Goal: Task Accomplishment & Management: Use online tool/utility

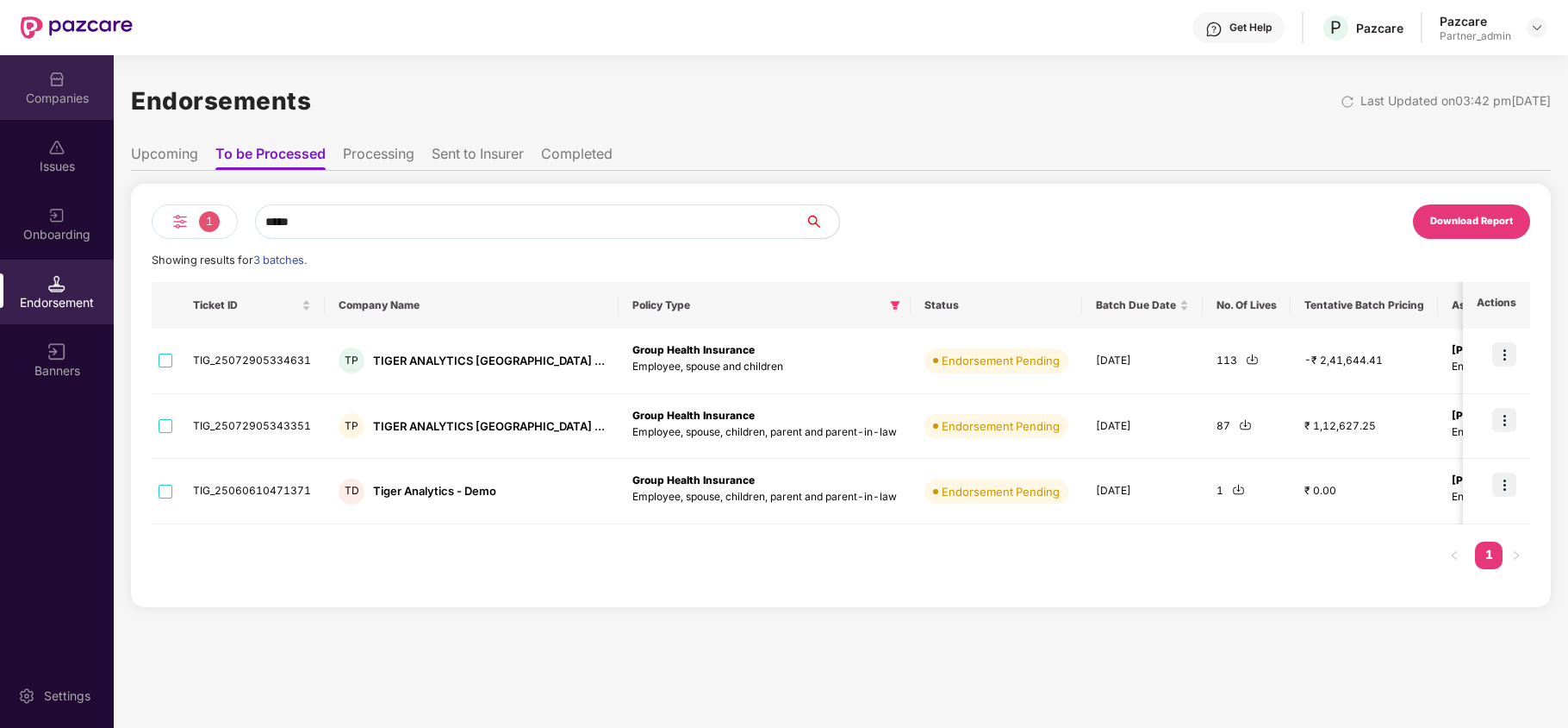
click at [69, 72] on div "Companies" at bounding box center [56, 88] width 114 height 64
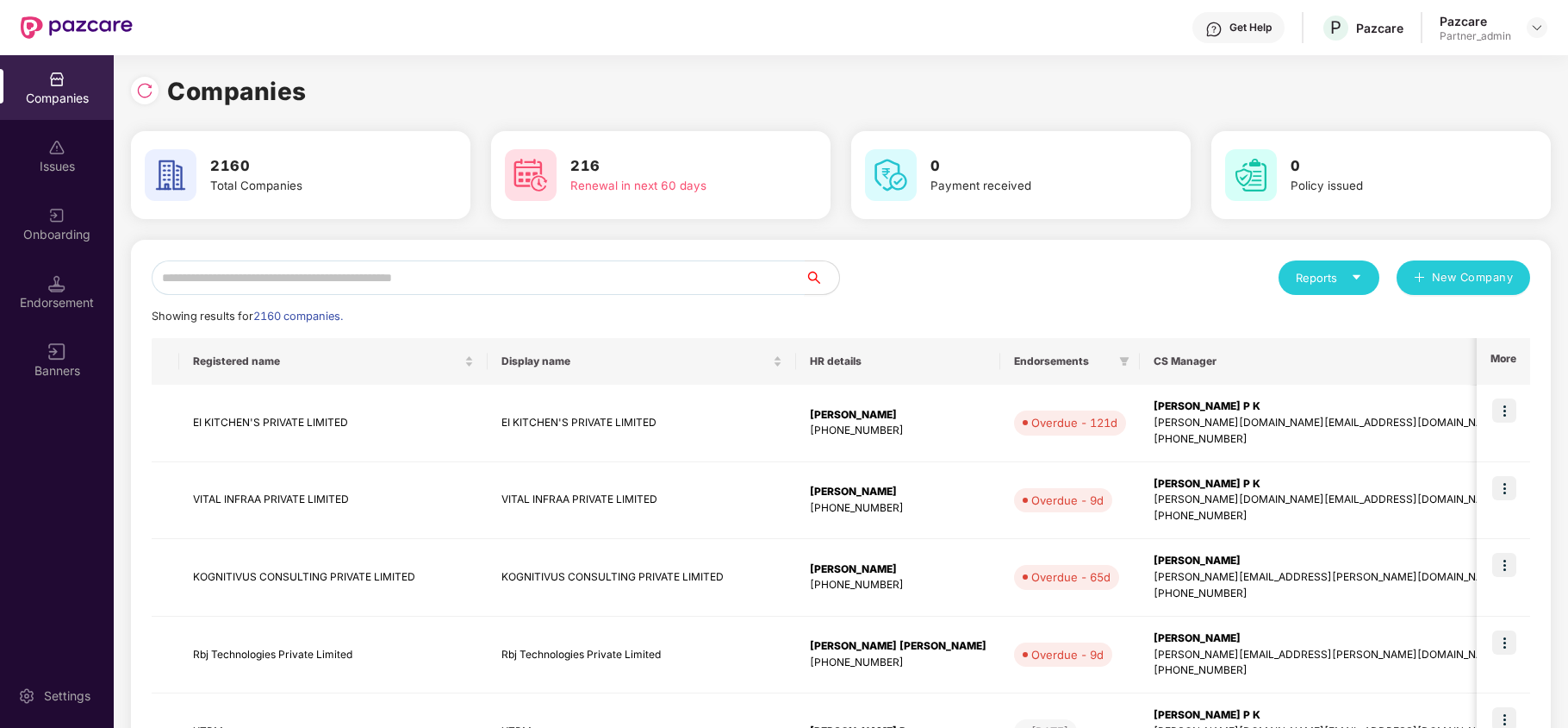
click at [326, 277] on input "text" at bounding box center [478, 278] width 653 height 35
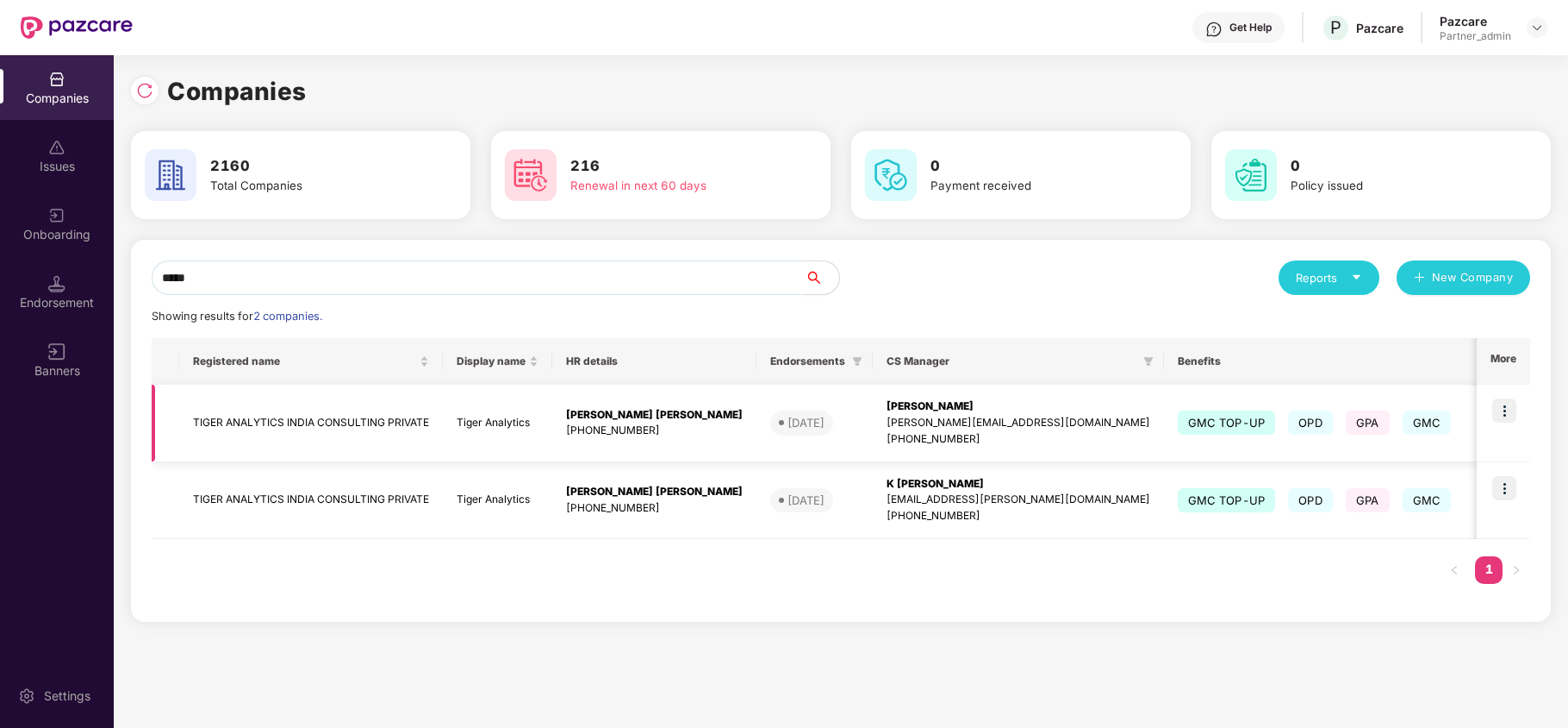
type input "*****"
click at [1506, 407] on img at bounding box center [1505, 411] width 24 height 24
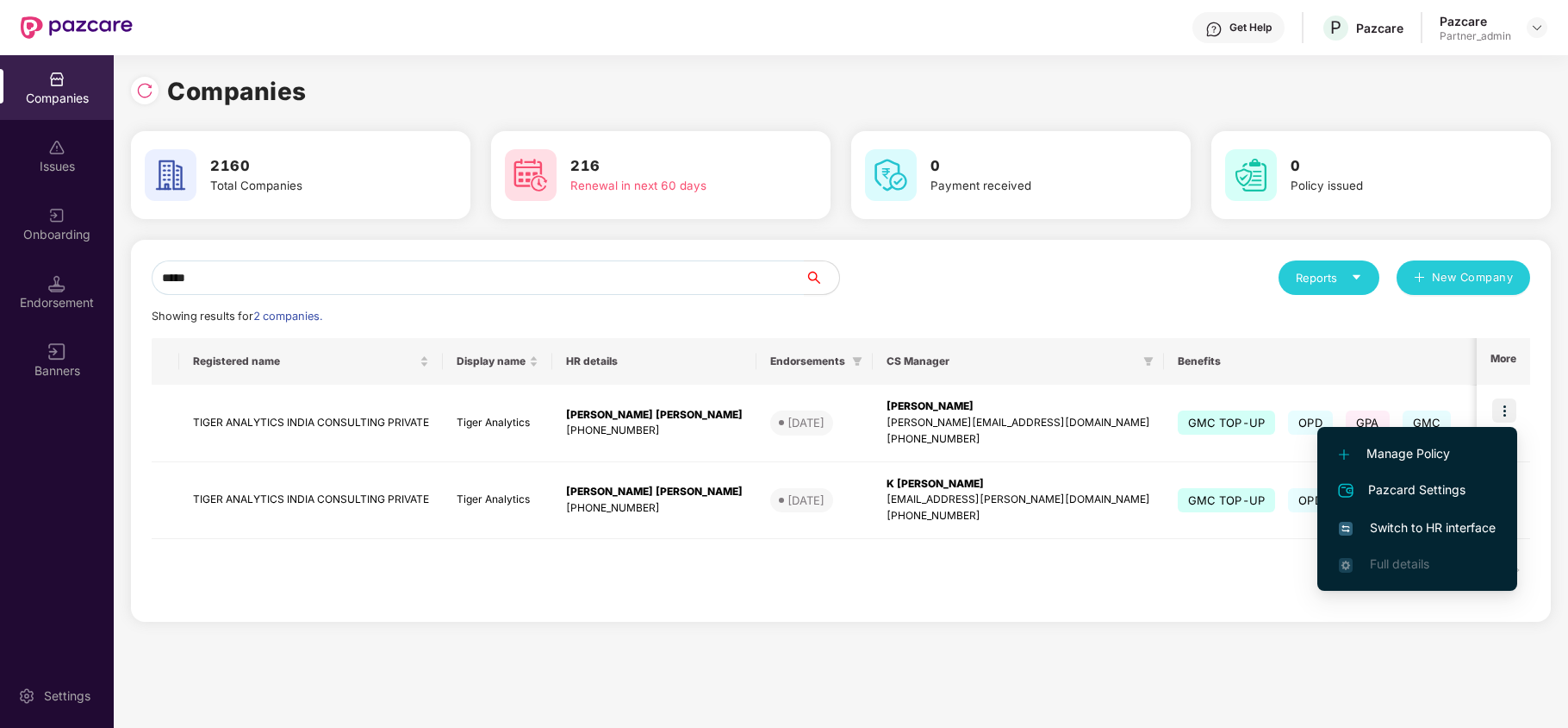
click at [1446, 518] on span "Switch to HR interface" at bounding box center [1417, 527] width 157 height 19
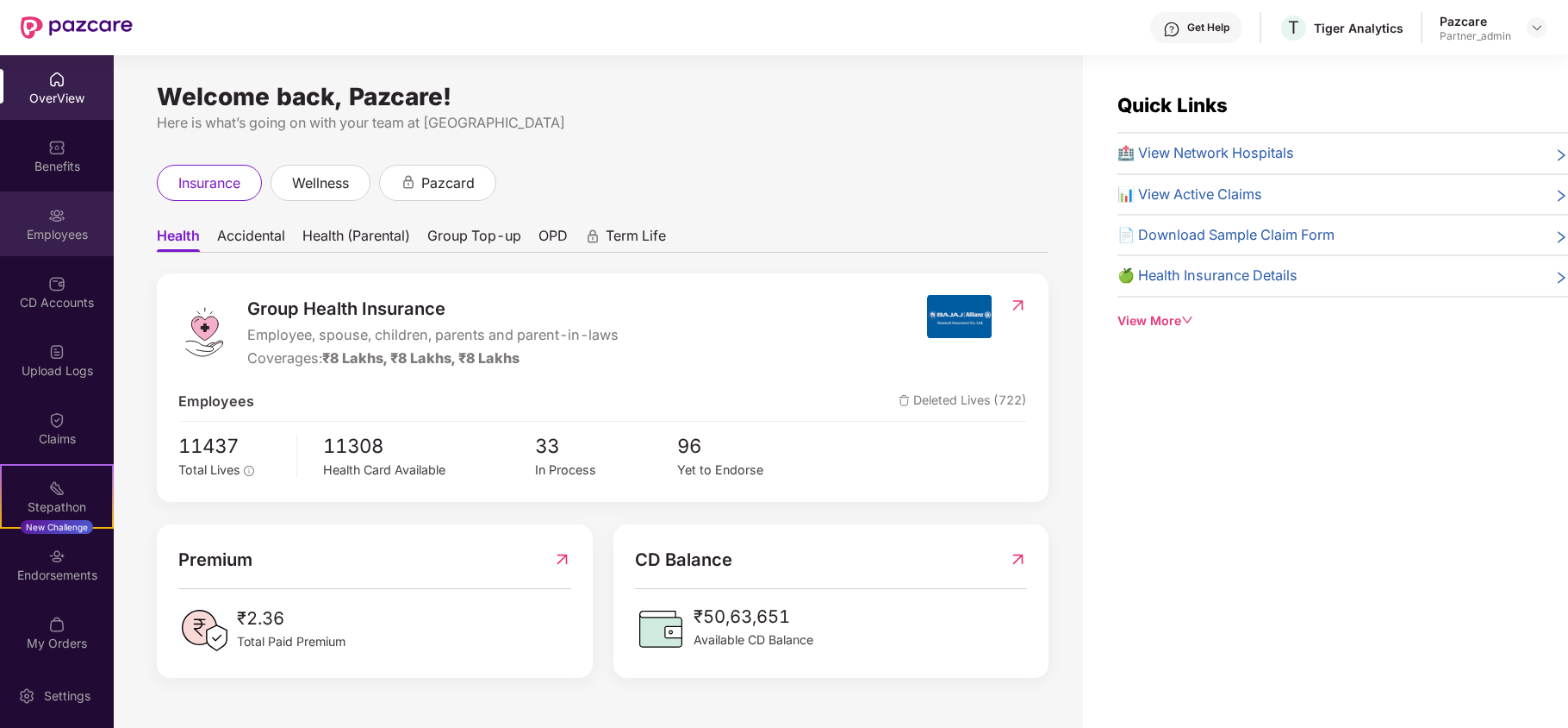
click at [49, 248] on div "Employees" at bounding box center [56, 223] width 114 height 64
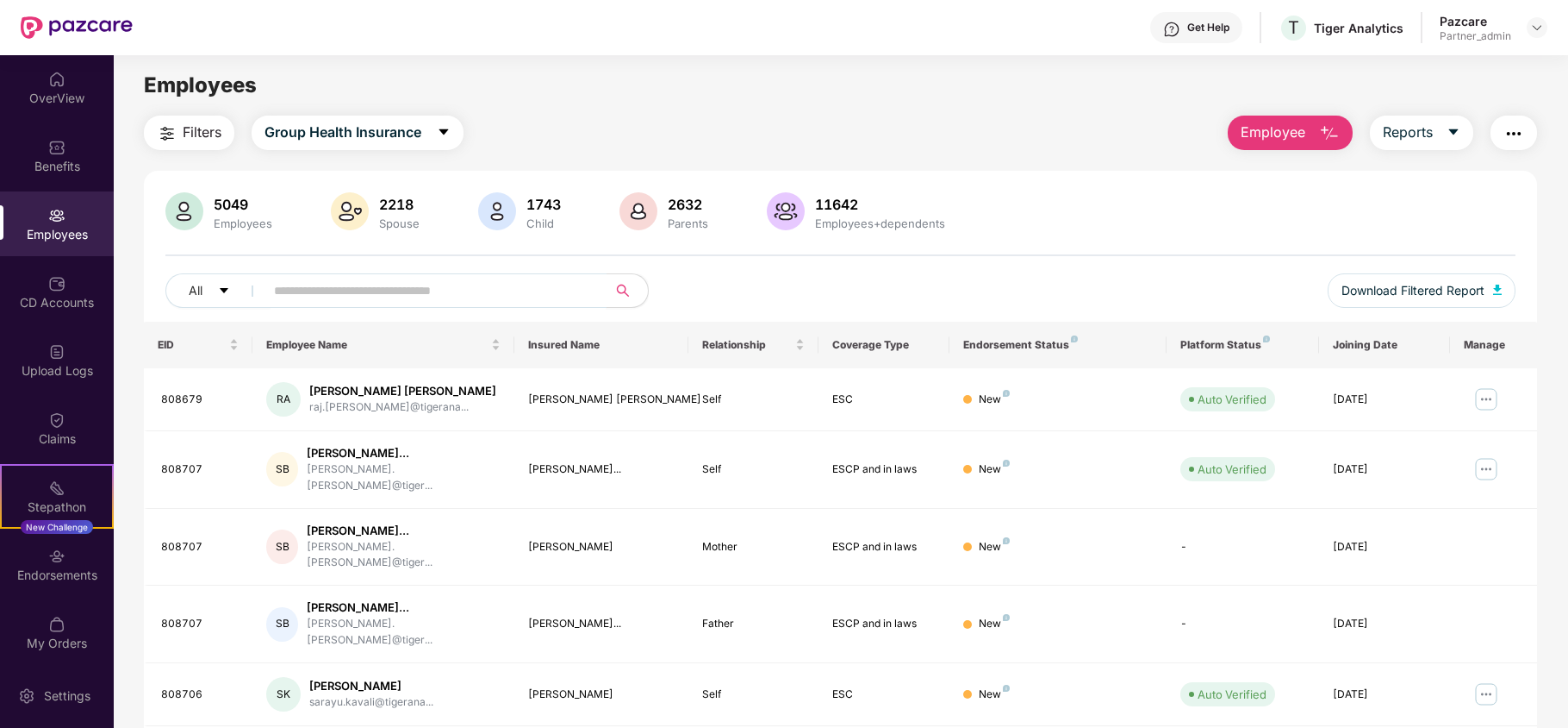
click at [329, 280] on input "text" at bounding box center [429, 291] width 309 height 26
paste input "******"
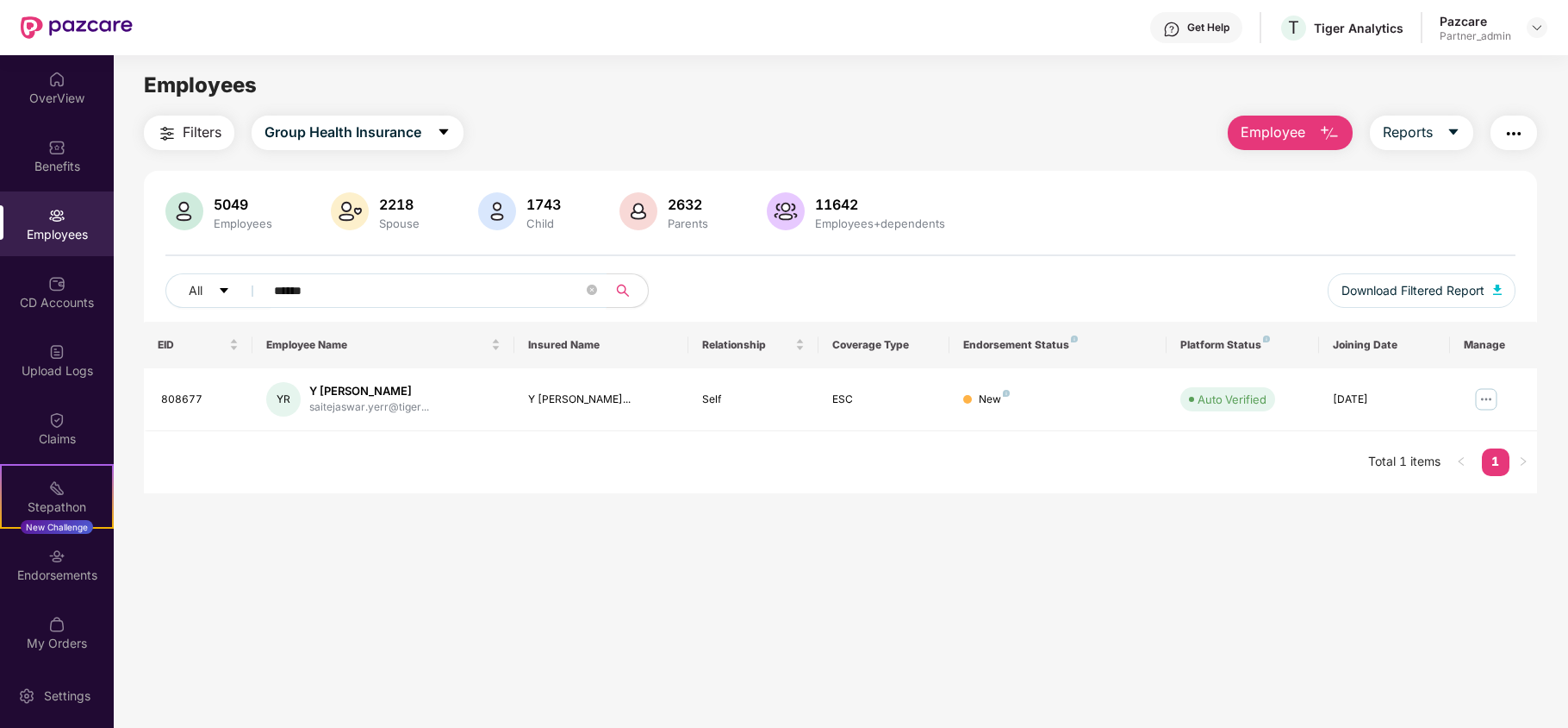
type input "******"
click at [1512, 138] on img "button" at bounding box center [1514, 134] width 21 height 21
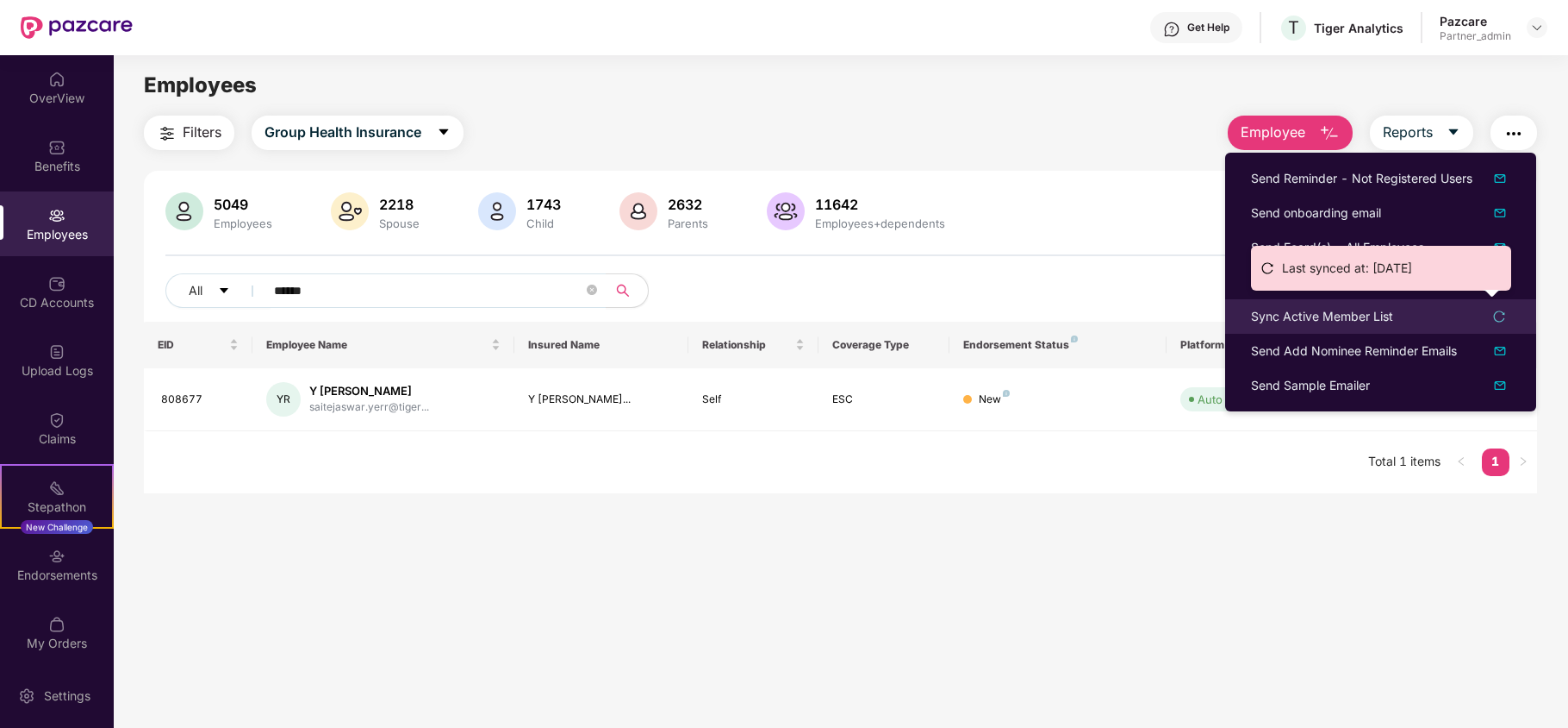
click at [1331, 314] on div "Sync Active Member List" at bounding box center [1322, 316] width 142 height 19
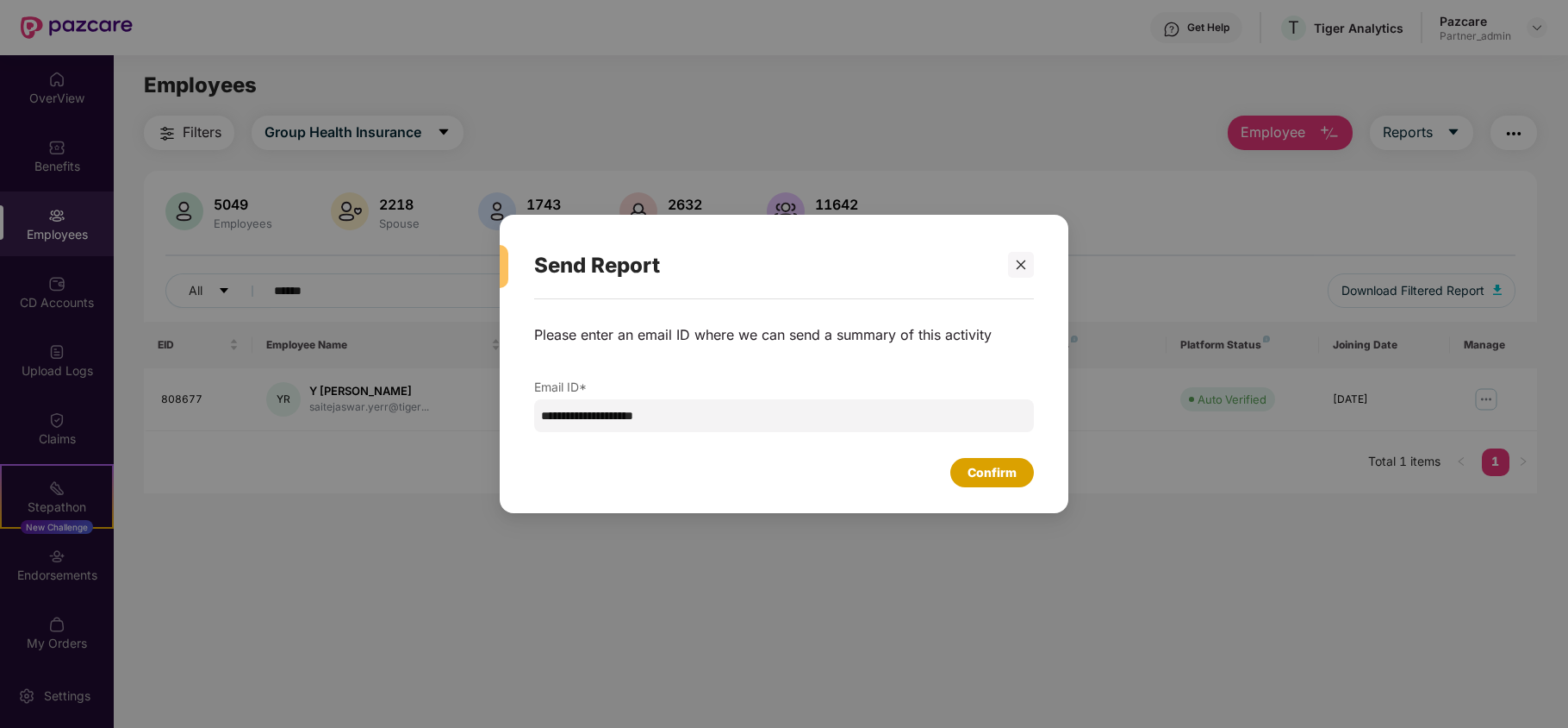
click at [992, 467] on div "Confirm" at bounding box center [992, 473] width 49 height 19
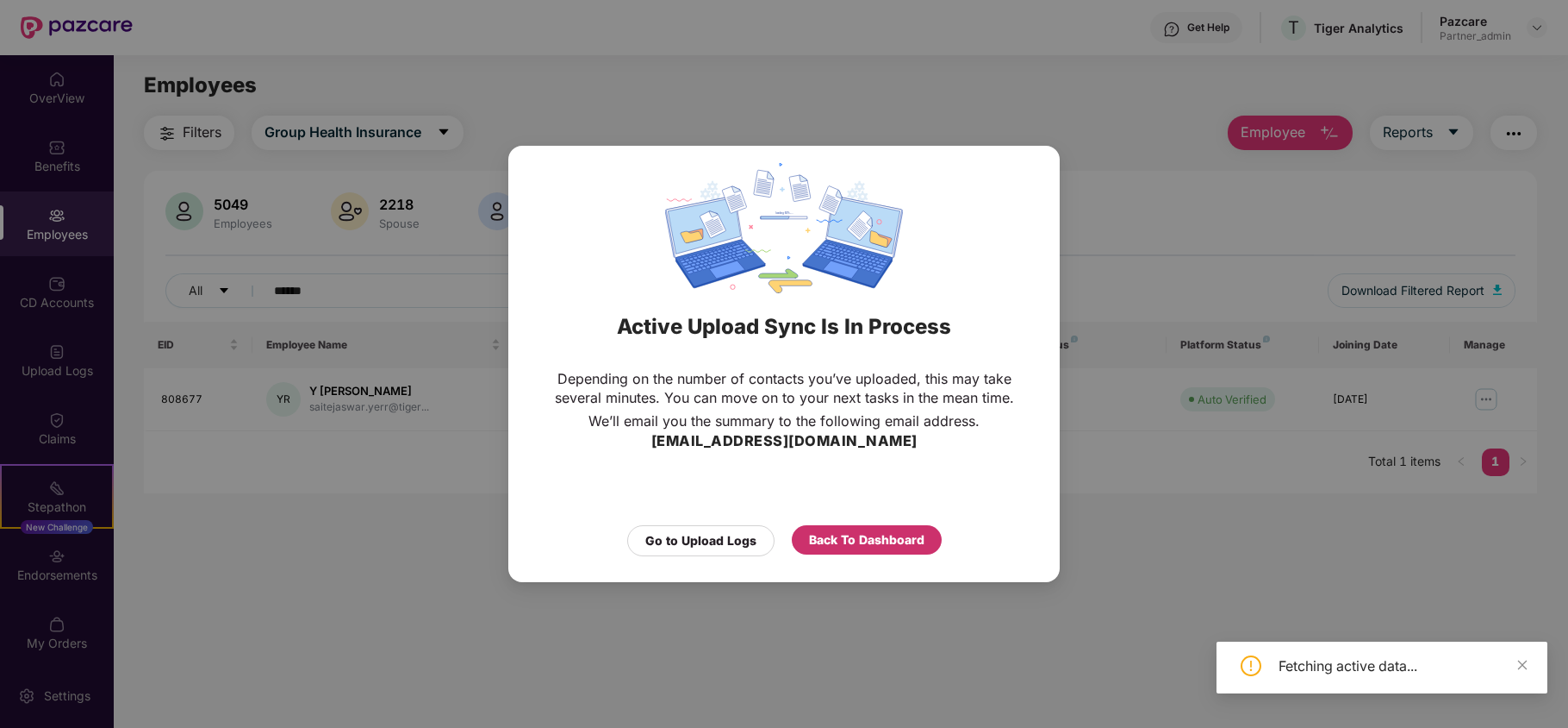
click at [866, 535] on div "Back To Dashboard" at bounding box center [866, 539] width 115 height 19
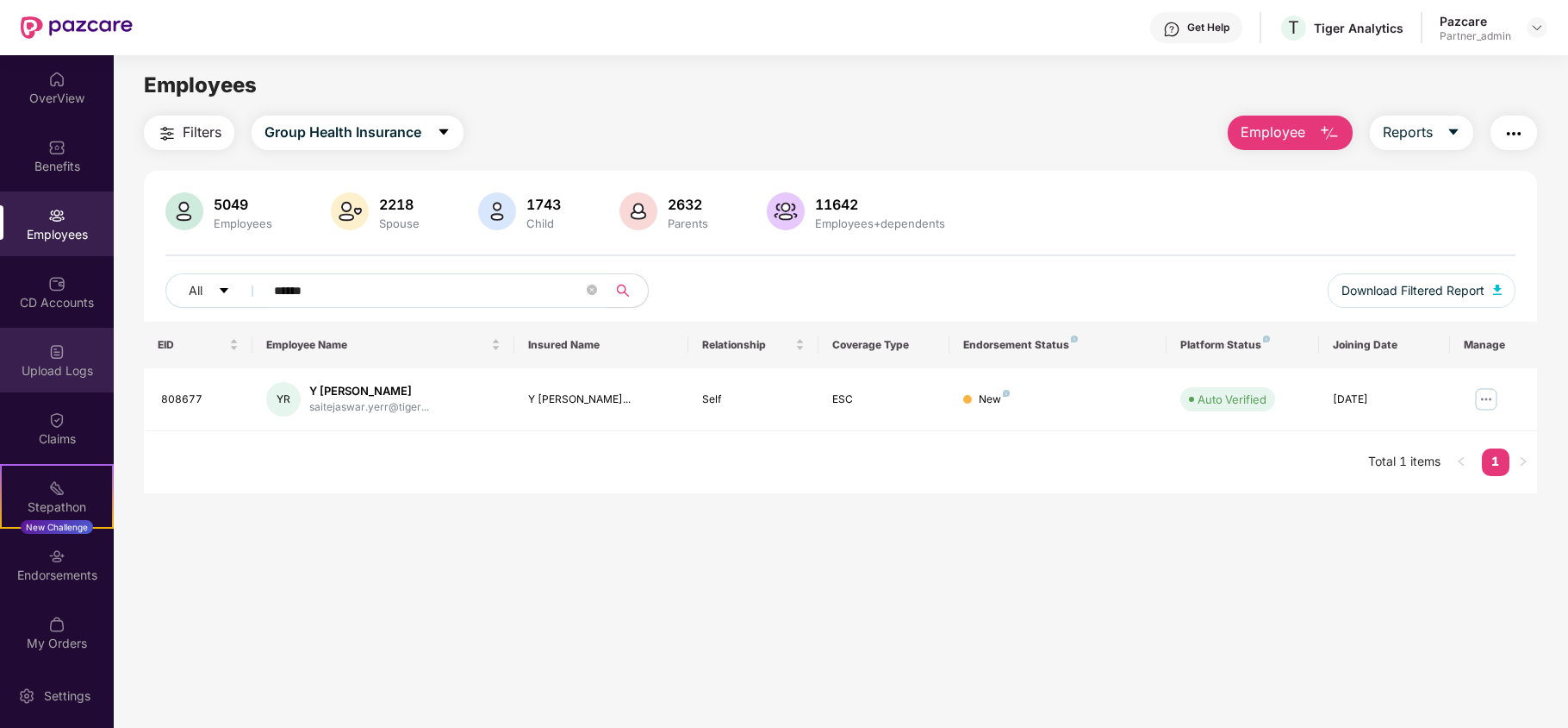
click at [36, 373] on div "Upload Logs" at bounding box center [56, 371] width 114 height 17
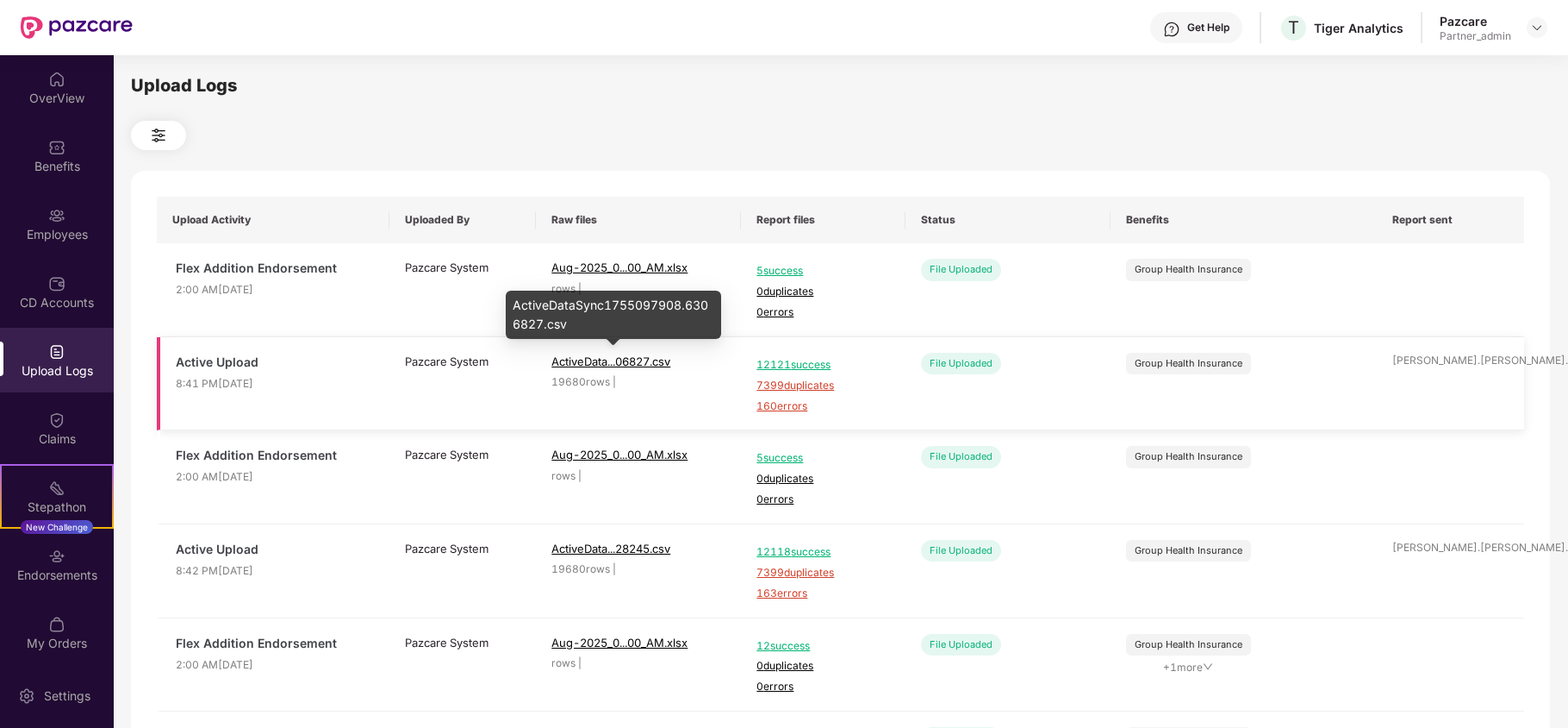
click at [639, 360] on span "ActiveData...06827.csv" at bounding box center [610, 361] width 119 height 14
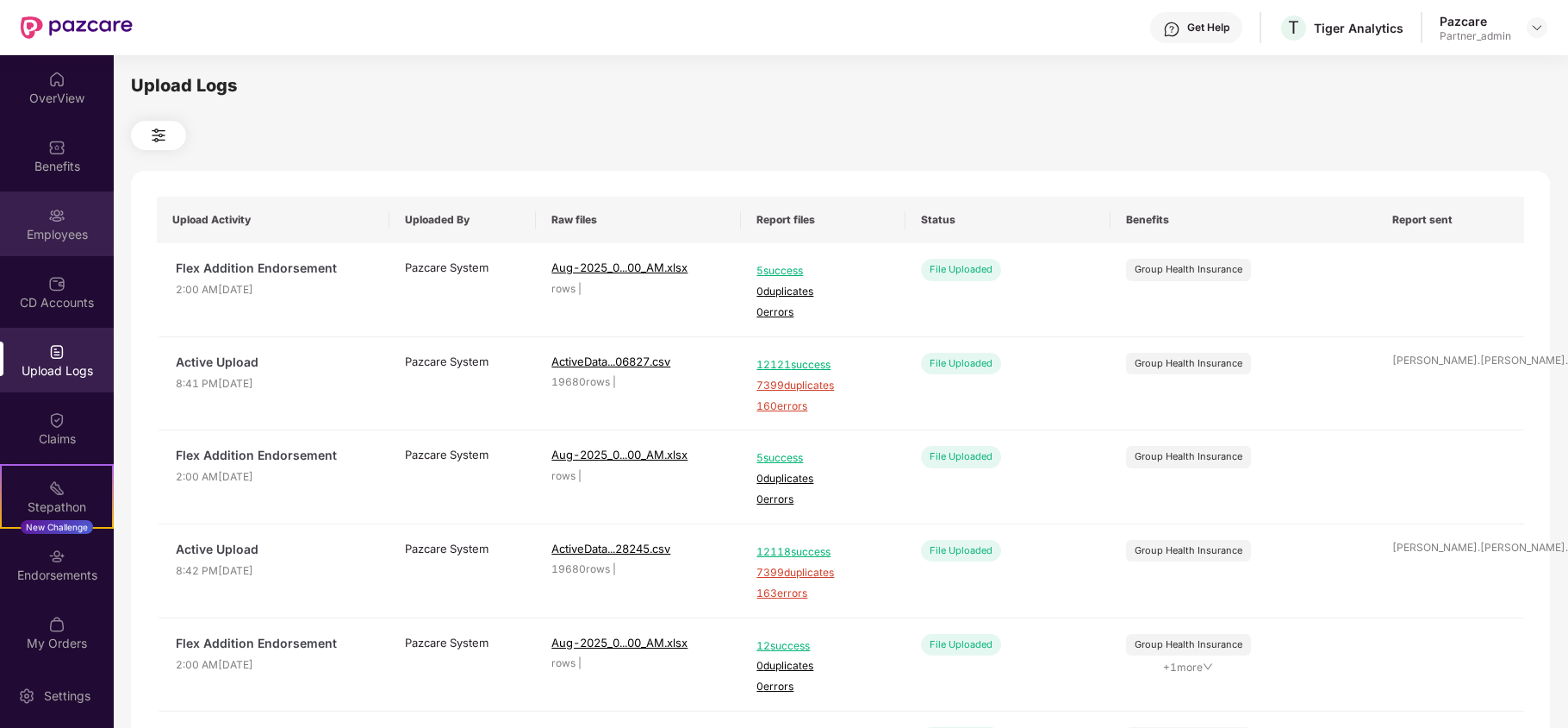
click at [67, 235] on div "Employees" at bounding box center [56, 235] width 114 height 17
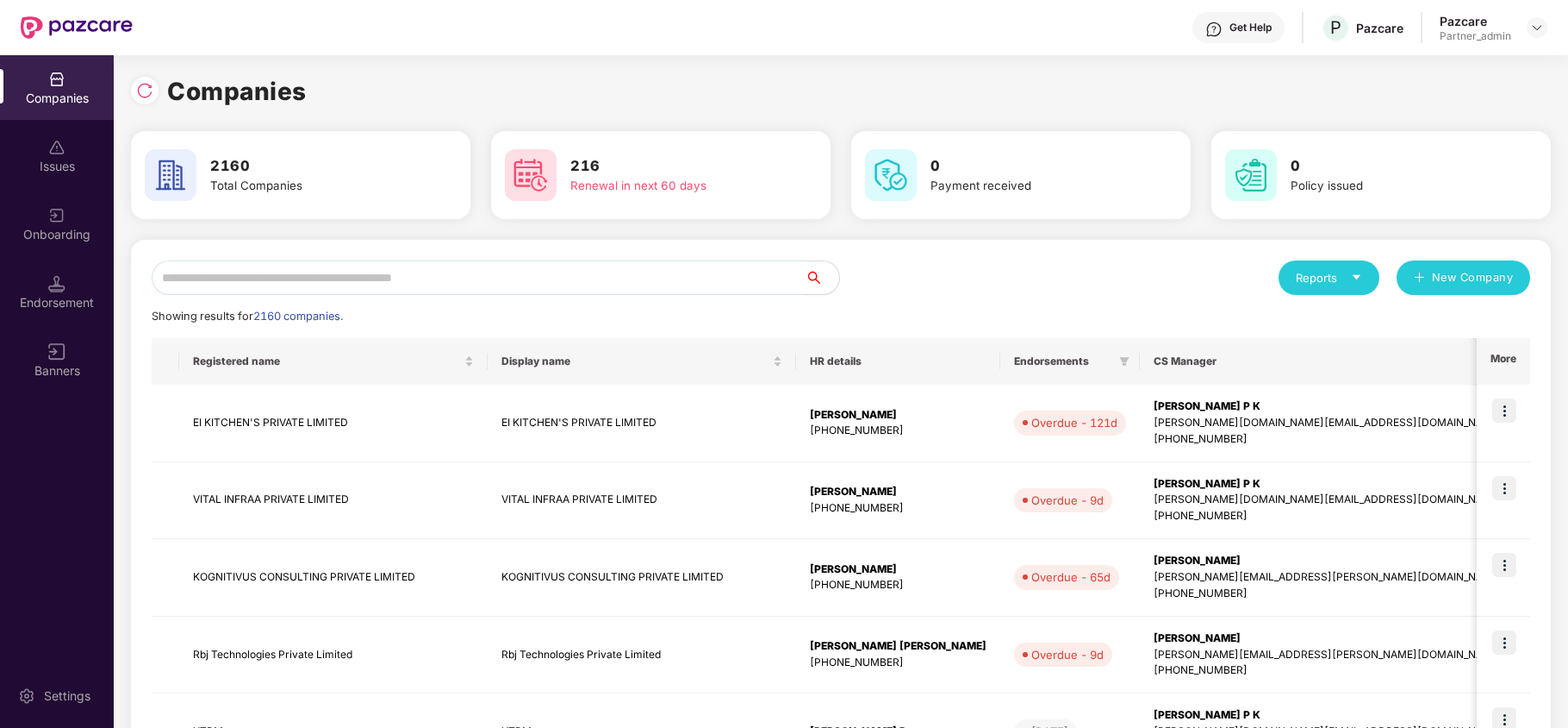
click at [74, 300] on div "Endorsement" at bounding box center [56, 302] width 114 height 17
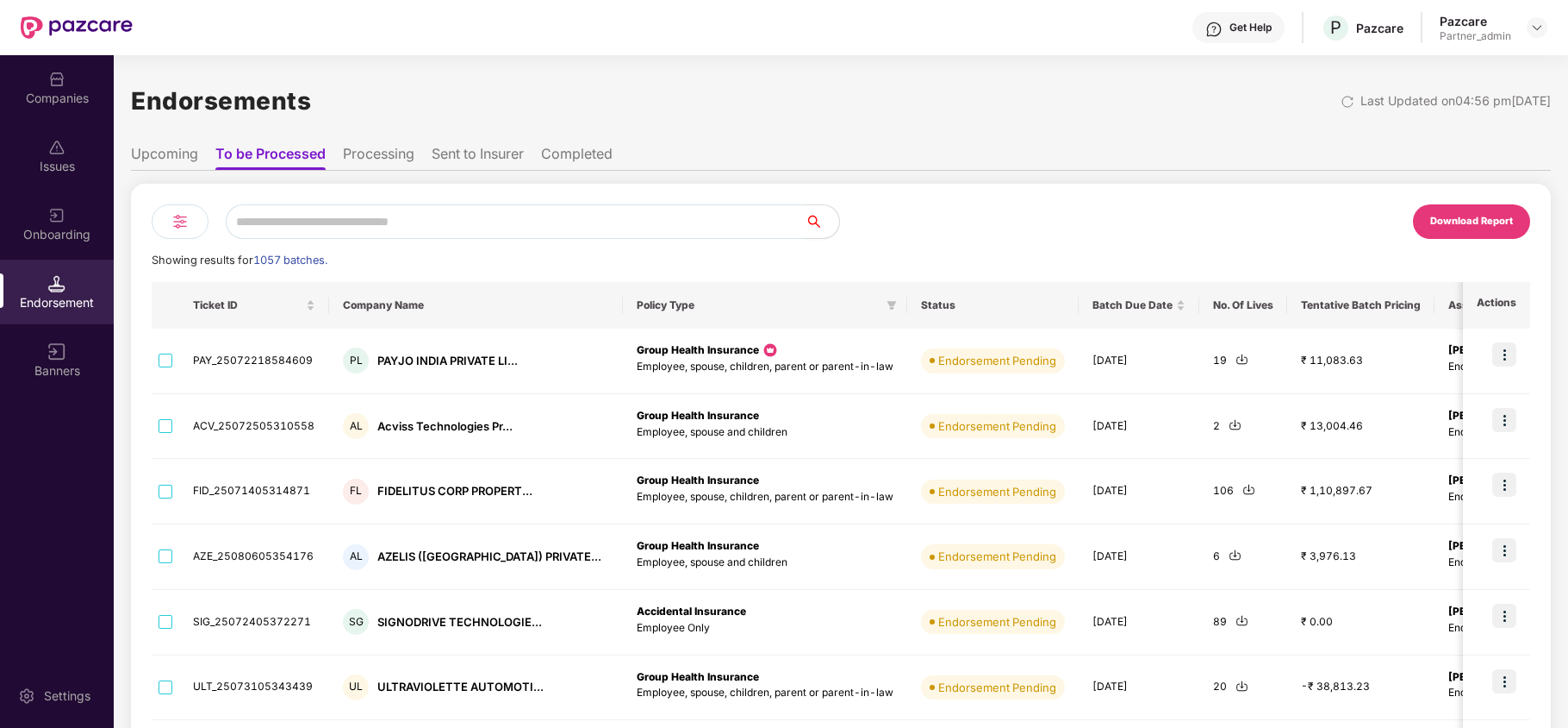
click at [380, 221] on input "text" at bounding box center [515, 222] width 579 height 35
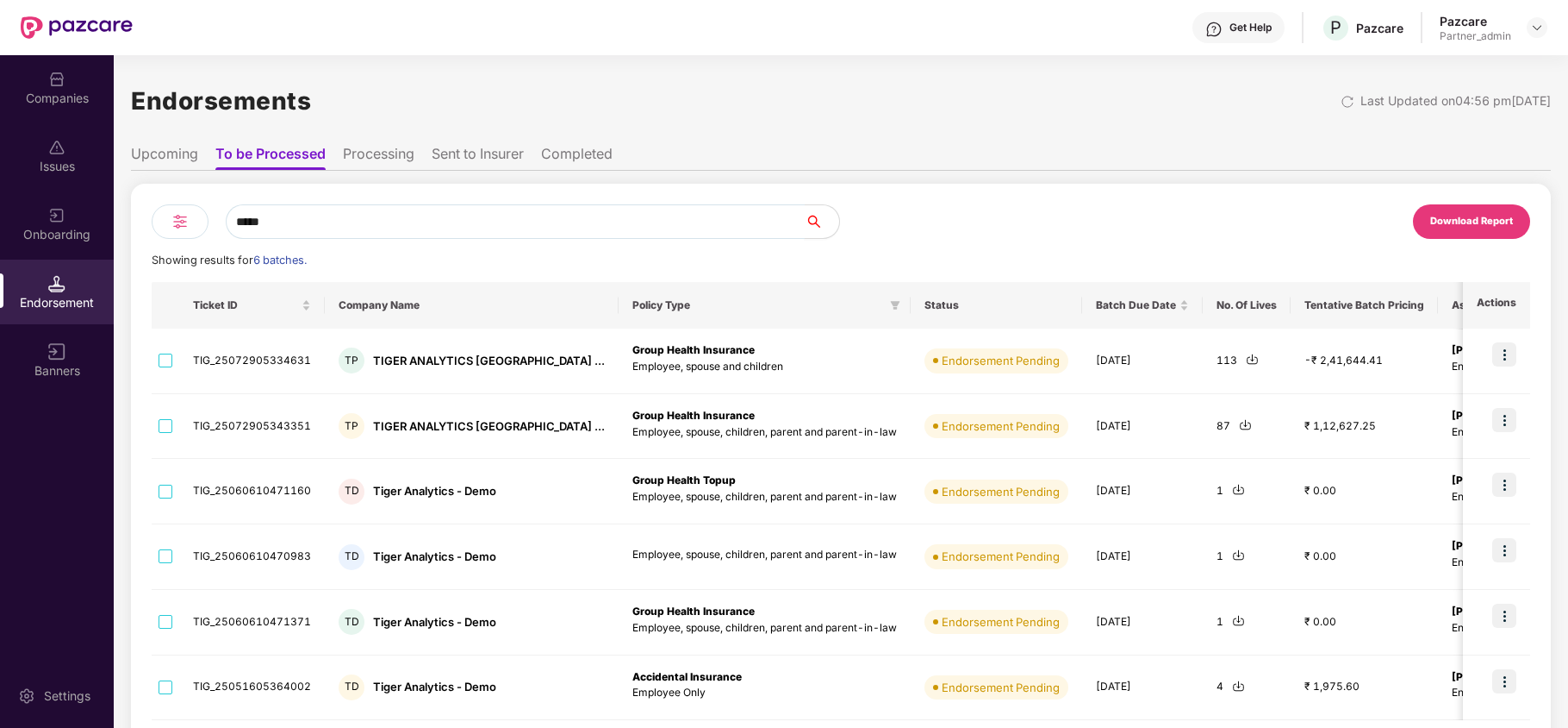
type input "*****"
click at [187, 226] on img at bounding box center [181, 222] width 21 height 21
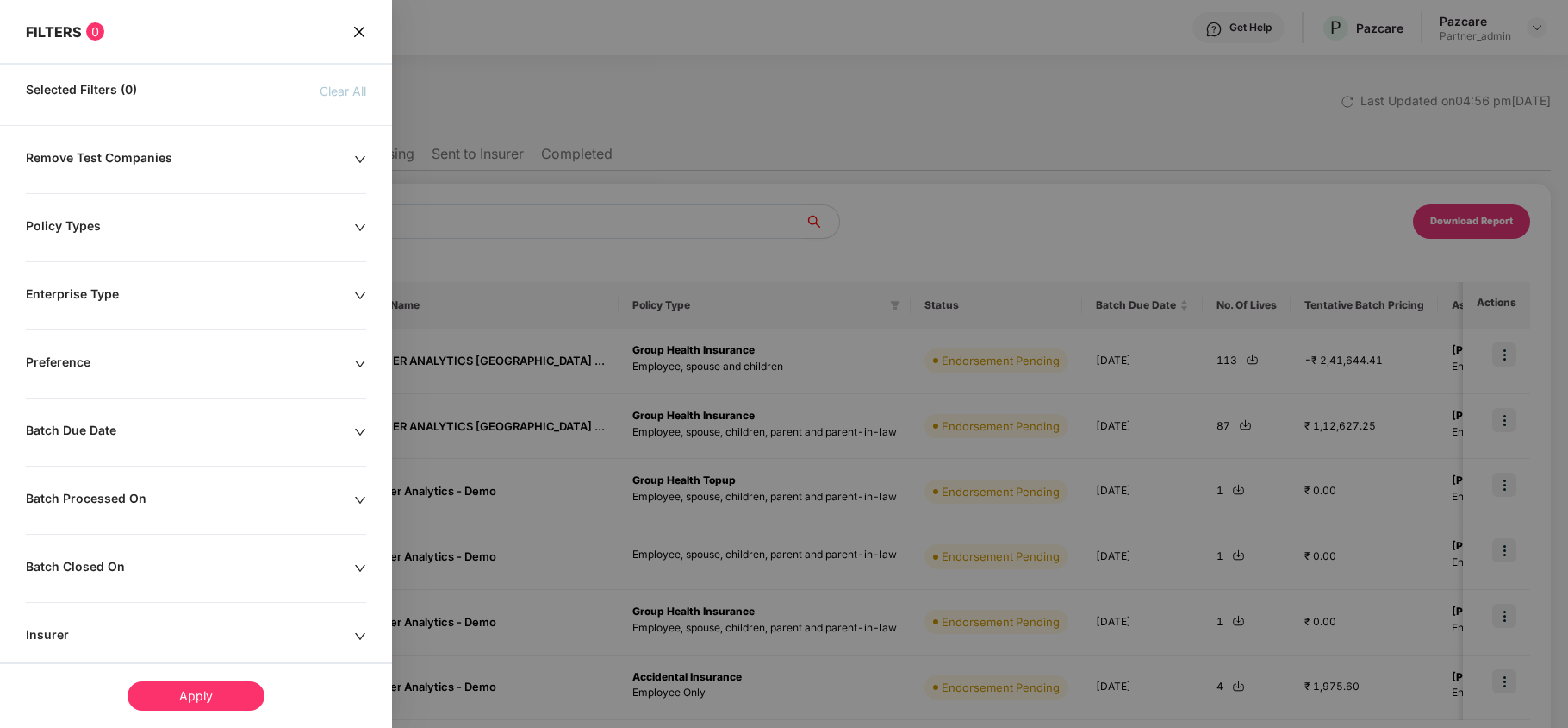
click at [101, 229] on div "Policy Types" at bounding box center [190, 228] width 328 height 19
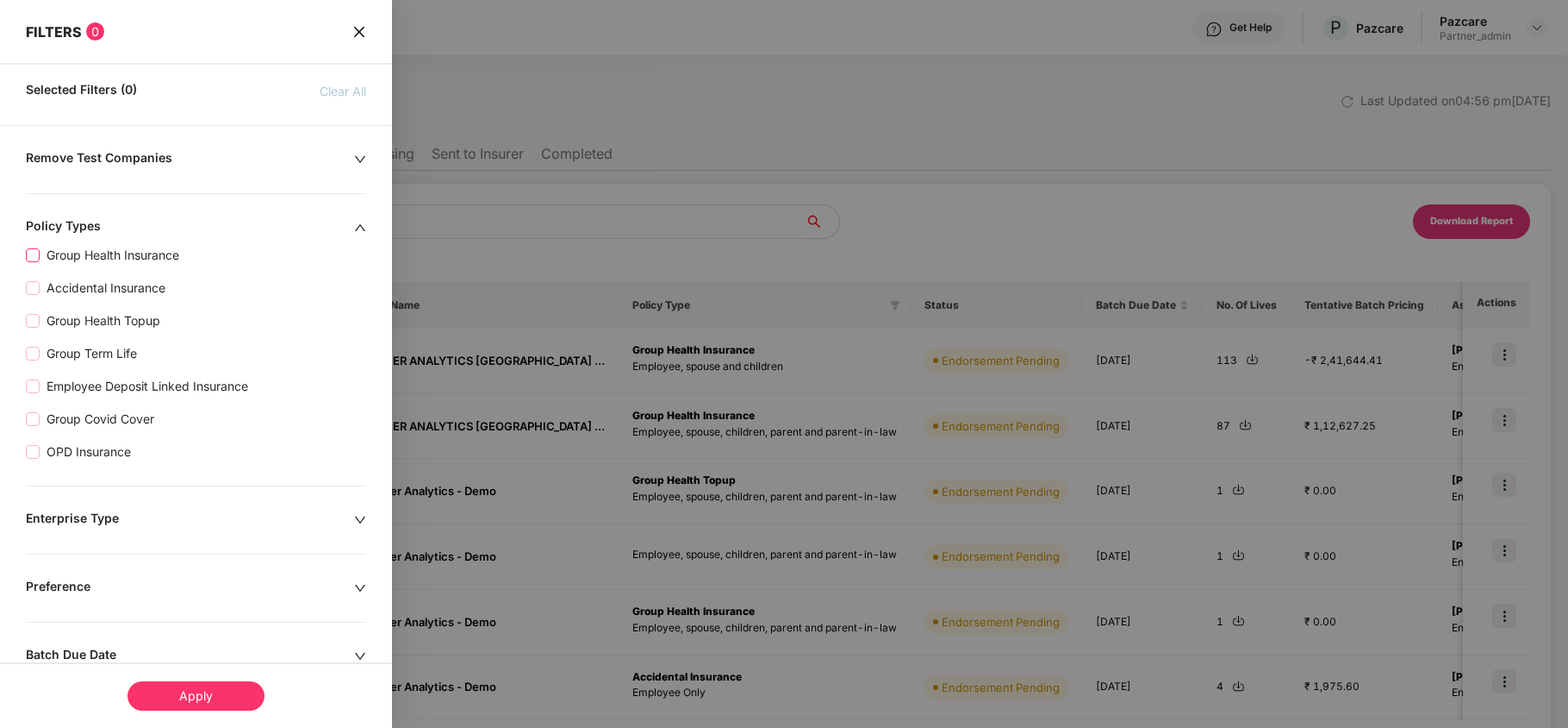
click at [142, 254] on span "Group Health Insurance" at bounding box center [113, 255] width 147 height 19
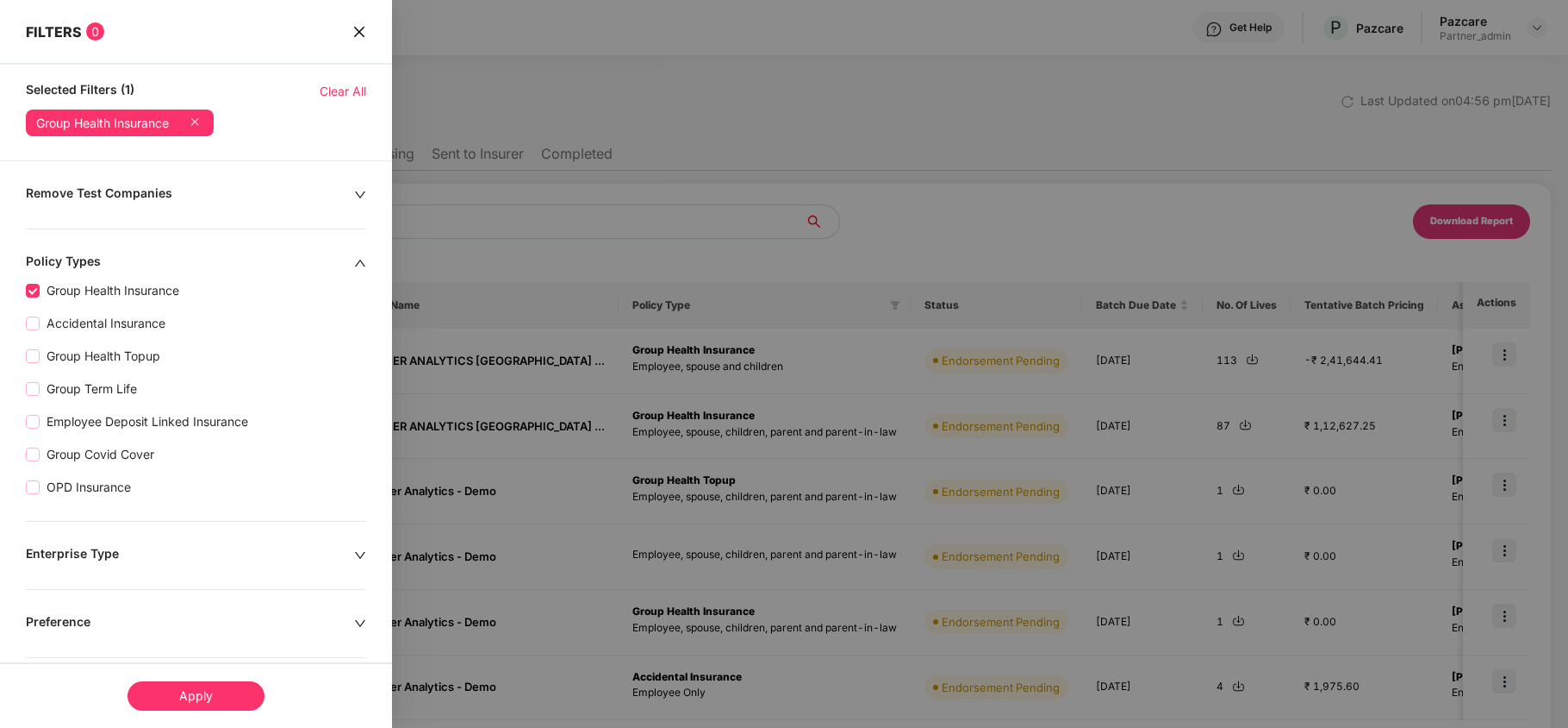
click at [204, 698] on div "Apply" at bounding box center [196, 696] width 137 height 30
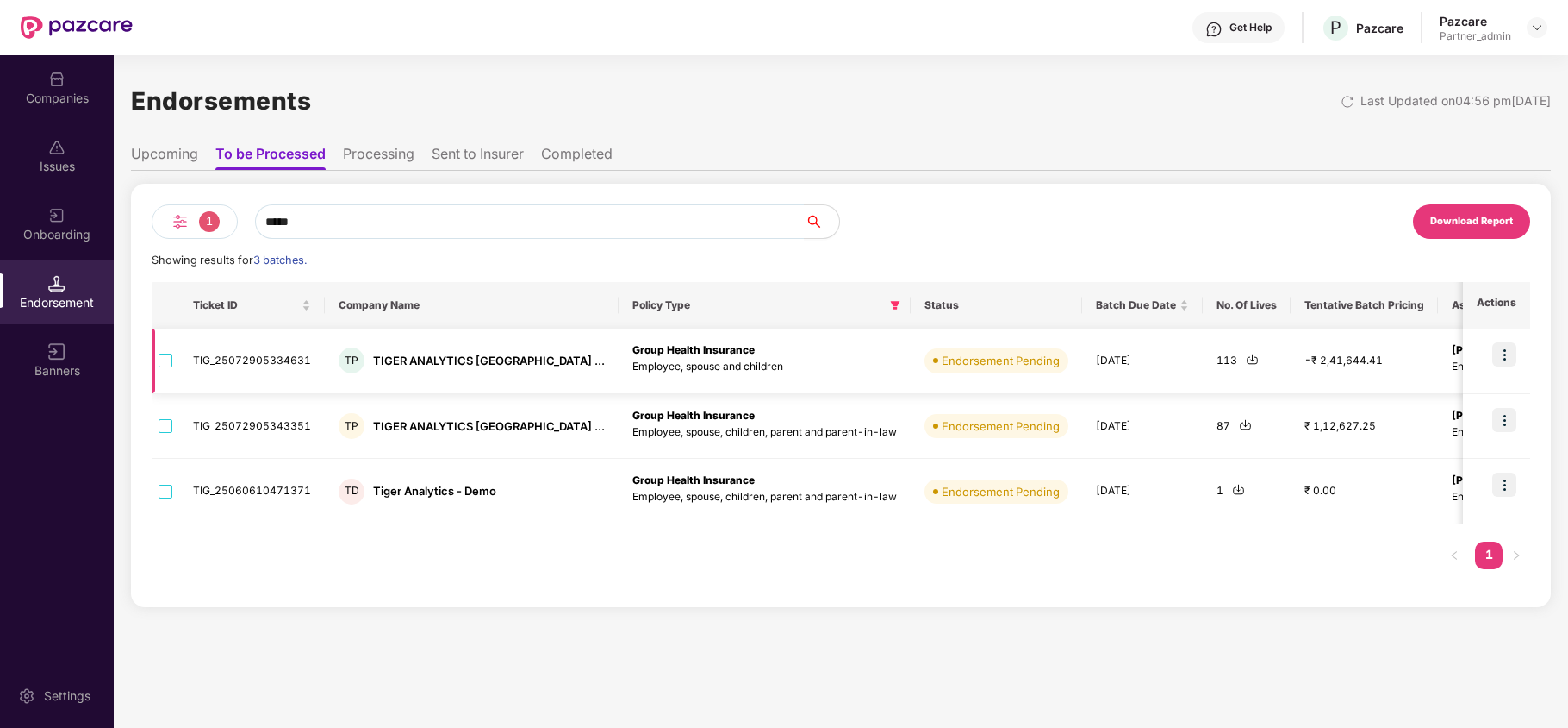
click at [1507, 353] on img at bounding box center [1505, 354] width 24 height 24
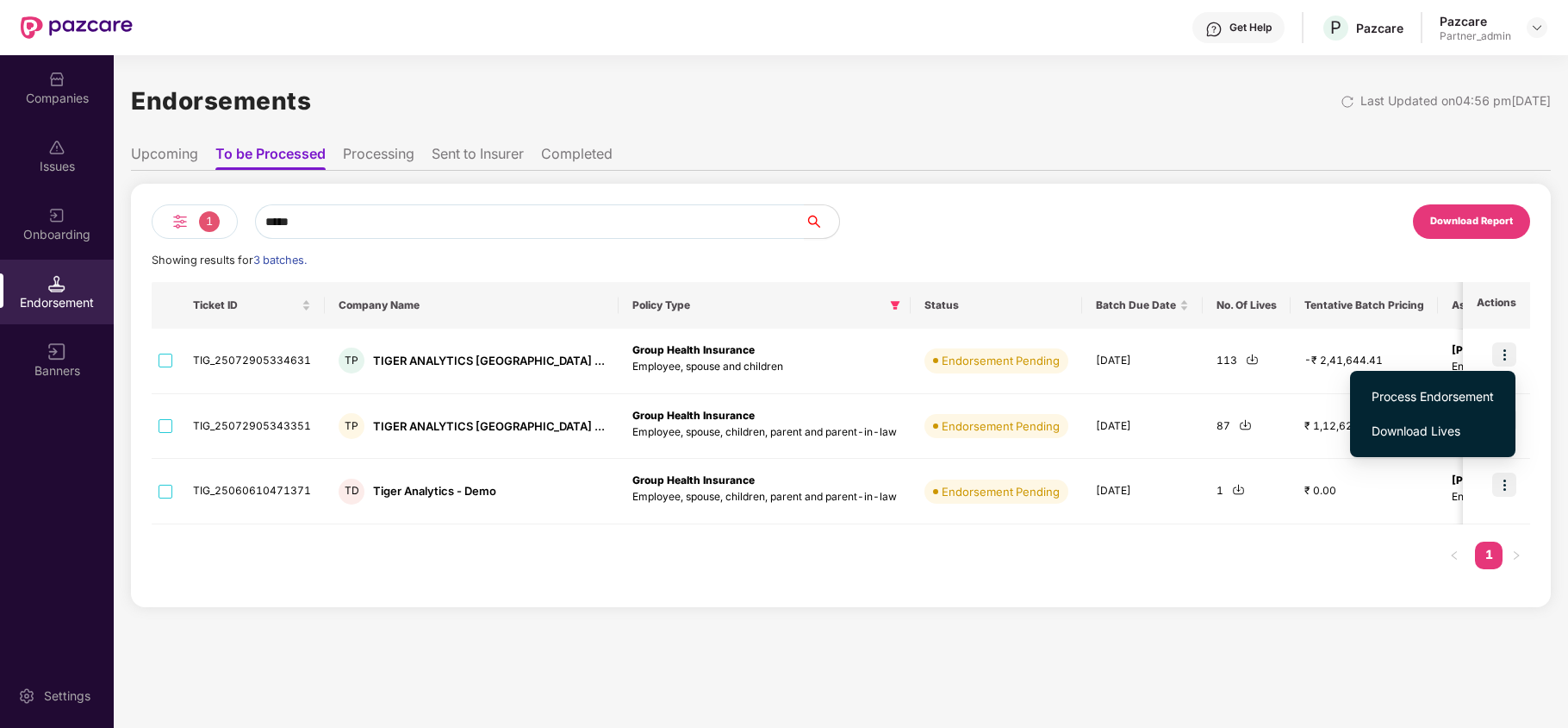
click at [1430, 394] on span "Process Endorsement" at bounding box center [1433, 397] width 122 height 19
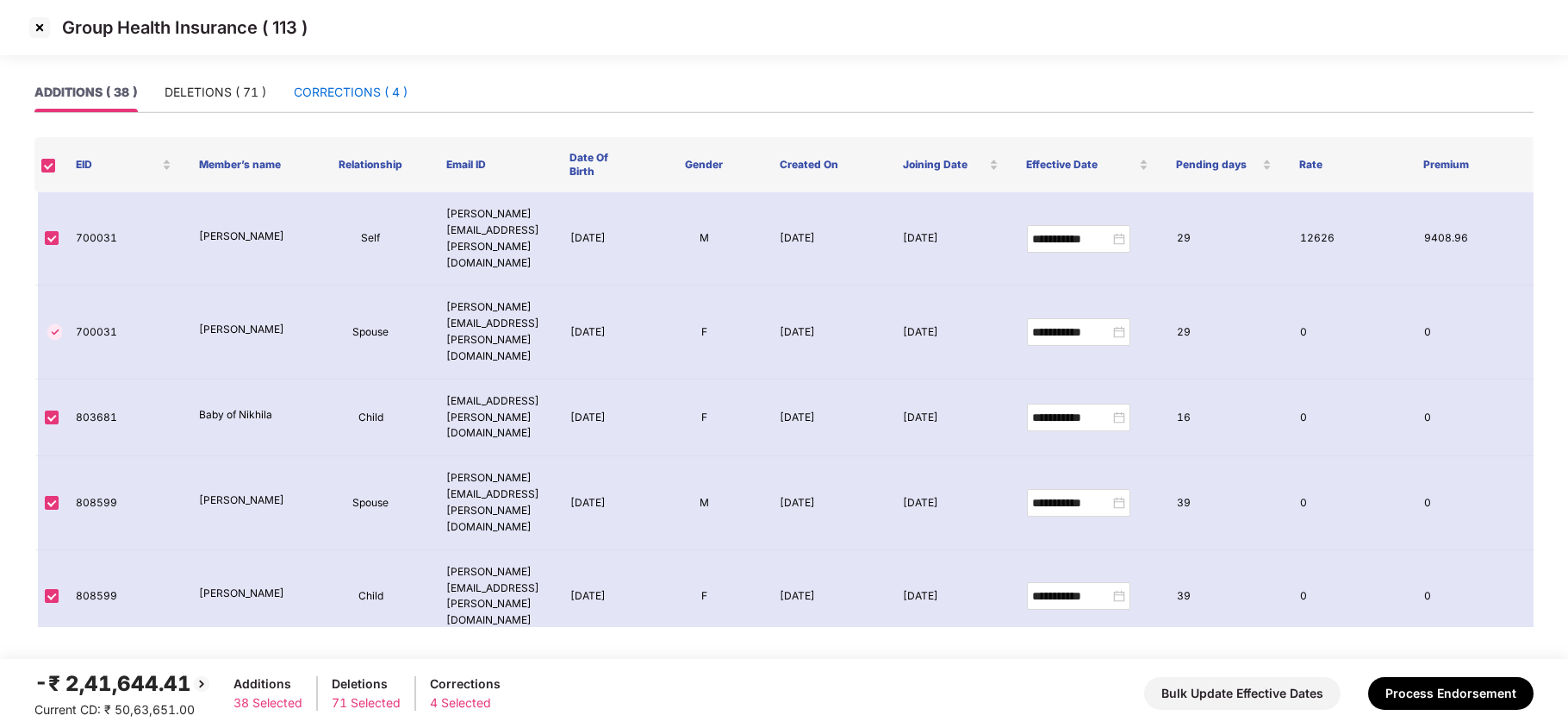
click at [346, 91] on div "CORRECTIONS ( 4 )" at bounding box center [350, 92] width 114 height 19
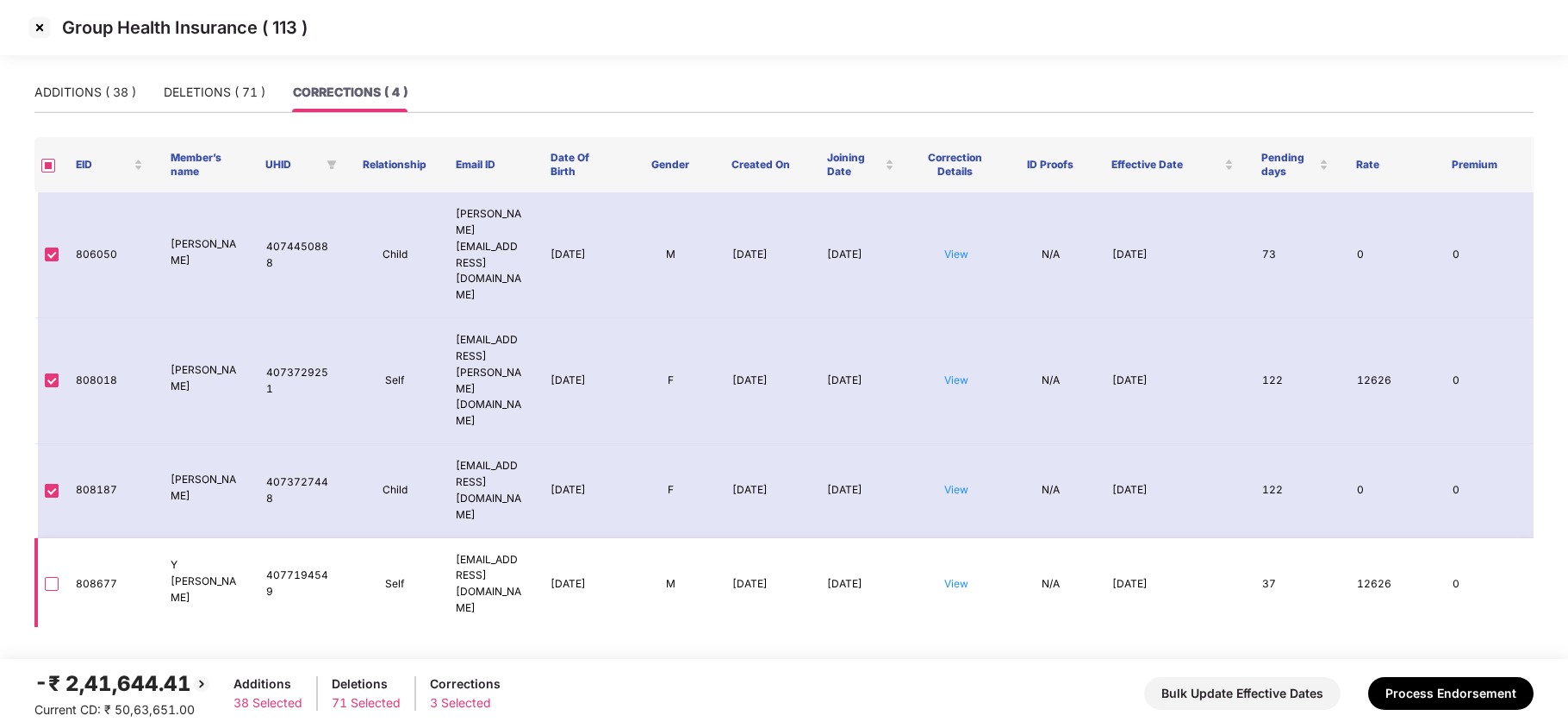
click at [83, 538] on td "808677" at bounding box center [109, 584] width 95 height 93
drag, startPoint x: 83, startPoint y: 469, endPoint x: 787, endPoint y: 618, distance: 719.6
click at [87, 538] on td "808677" at bounding box center [109, 584] width 95 height 93
copy td "808677"
click at [1173, 546] on main "ADDITIONS ( 38 ) DELETIONS ( 71 ) CORRECTIONS ( 4 ) EID Member’s name UHID Rela…" at bounding box center [784, 365] width 1568 height 586
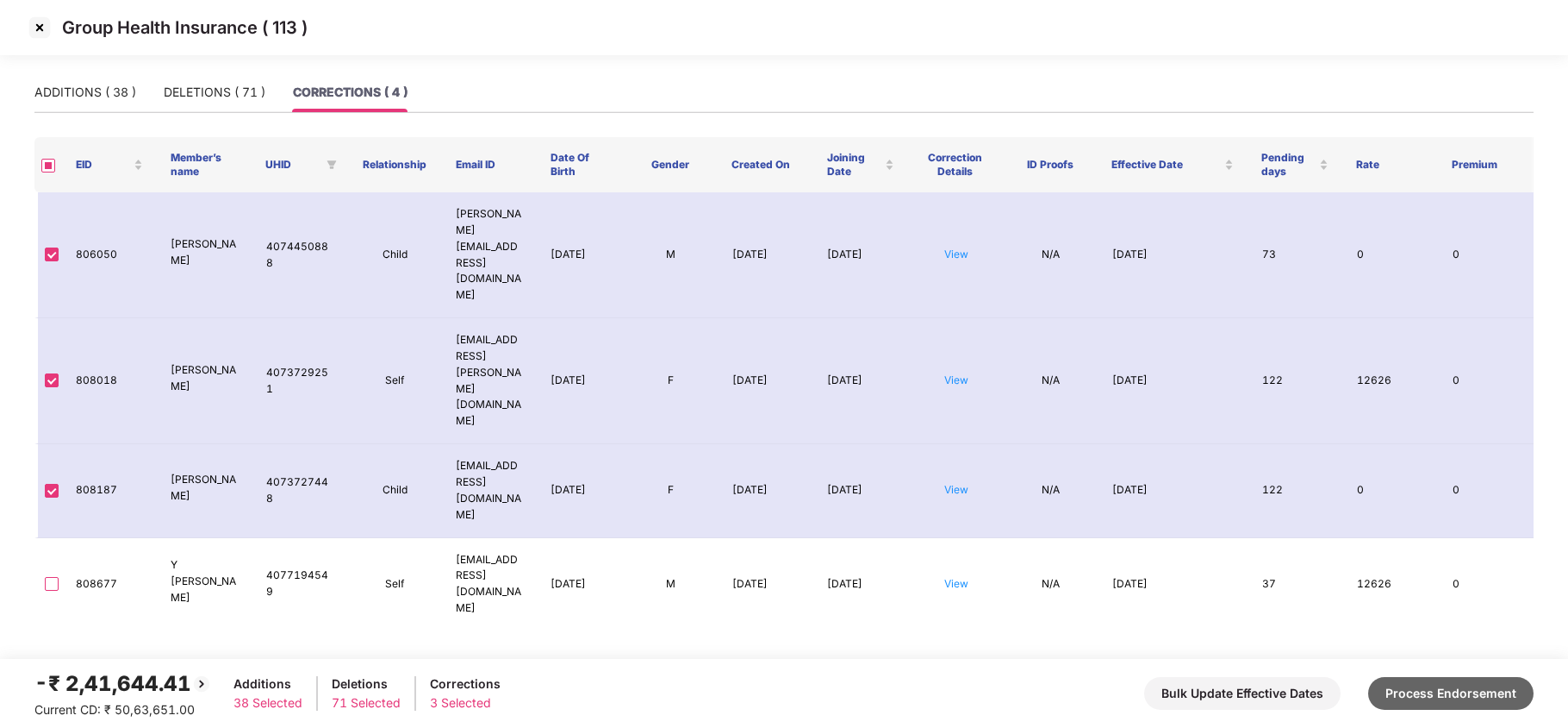
click at [1430, 690] on button "Process Endorsement" at bounding box center [1451, 693] width 166 height 33
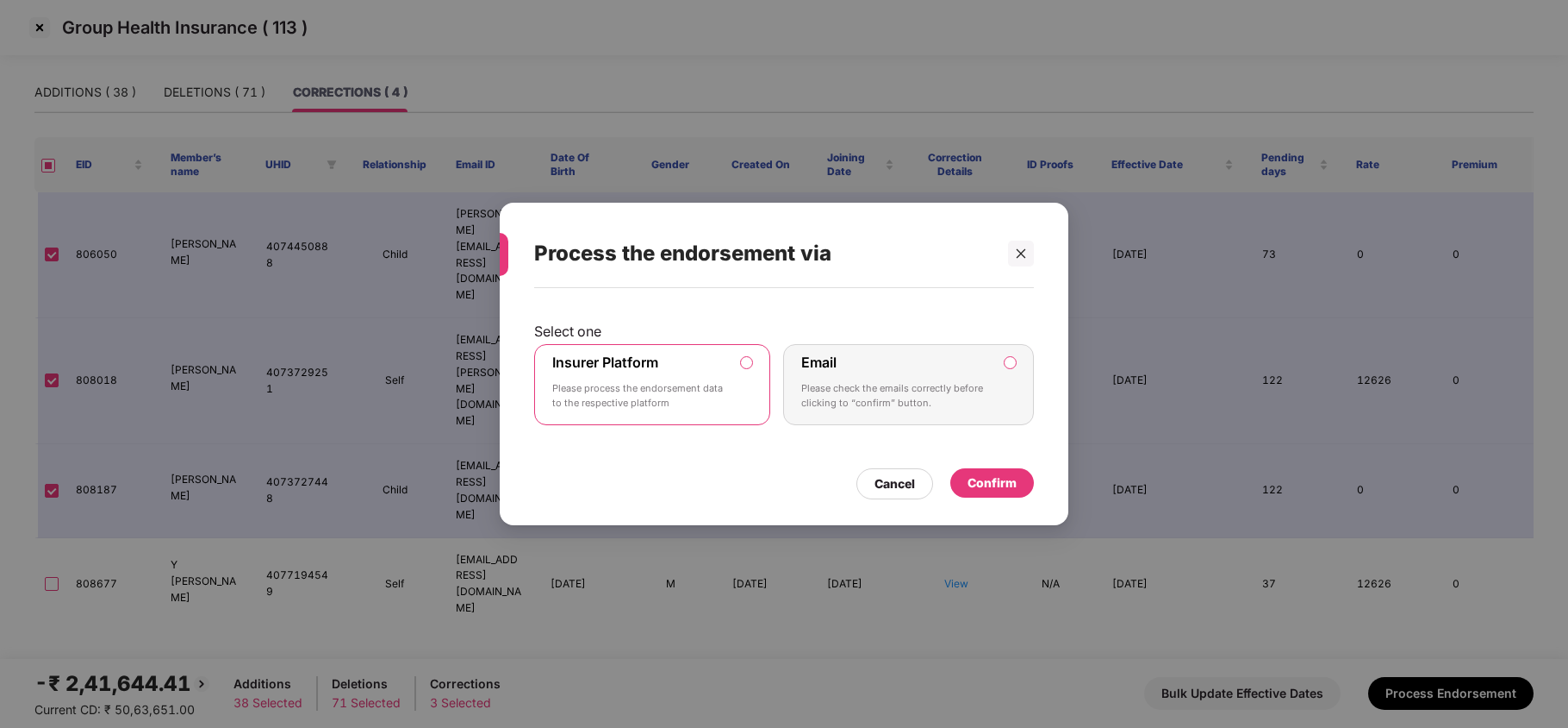
click at [731, 381] on label "Insurer Platform Please process the endorsement data to the respective platform" at bounding box center [652, 384] width 236 height 81
click at [973, 477] on div "Confirm" at bounding box center [992, 483] width 49 height 19
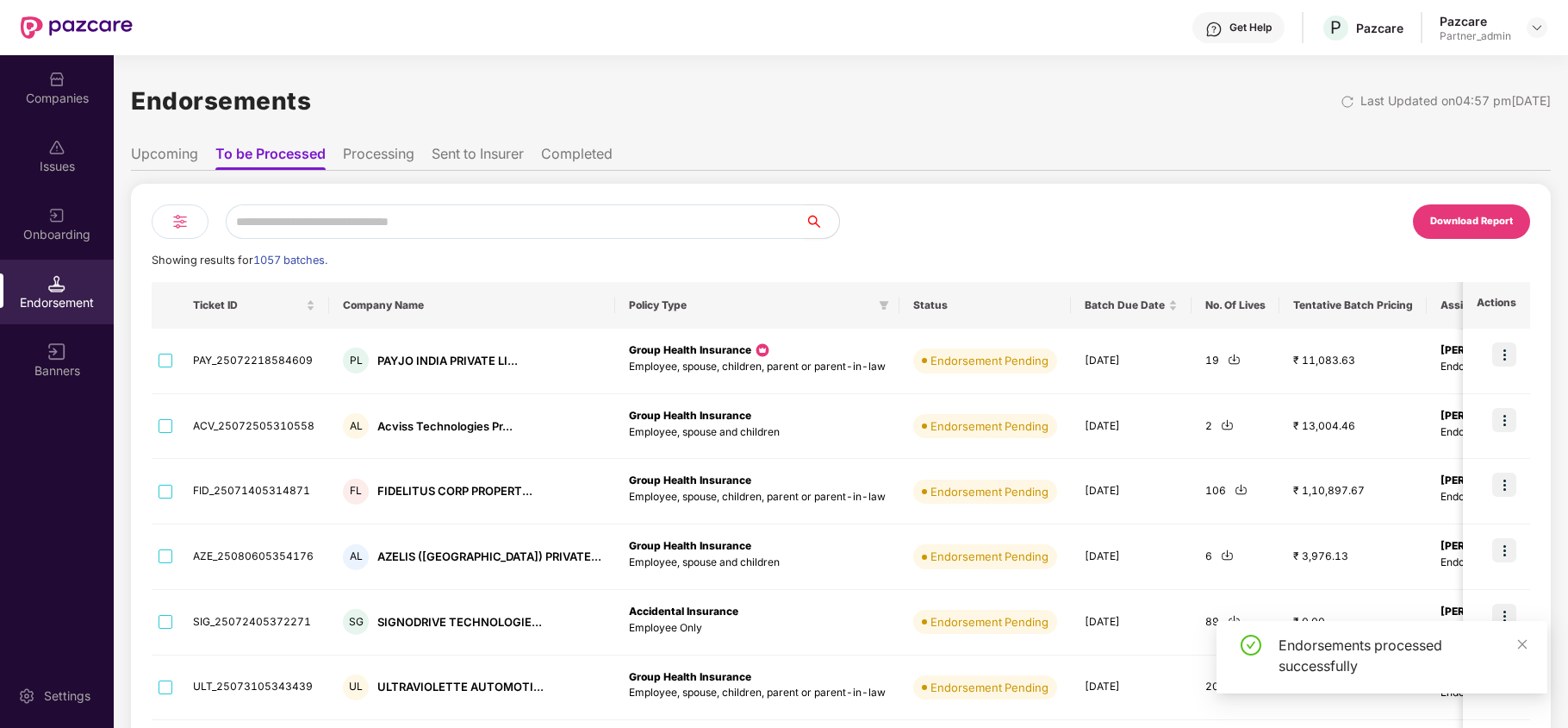
click at [545, 228] on input "text" at bounding box center [515, 222] width 579 height 35
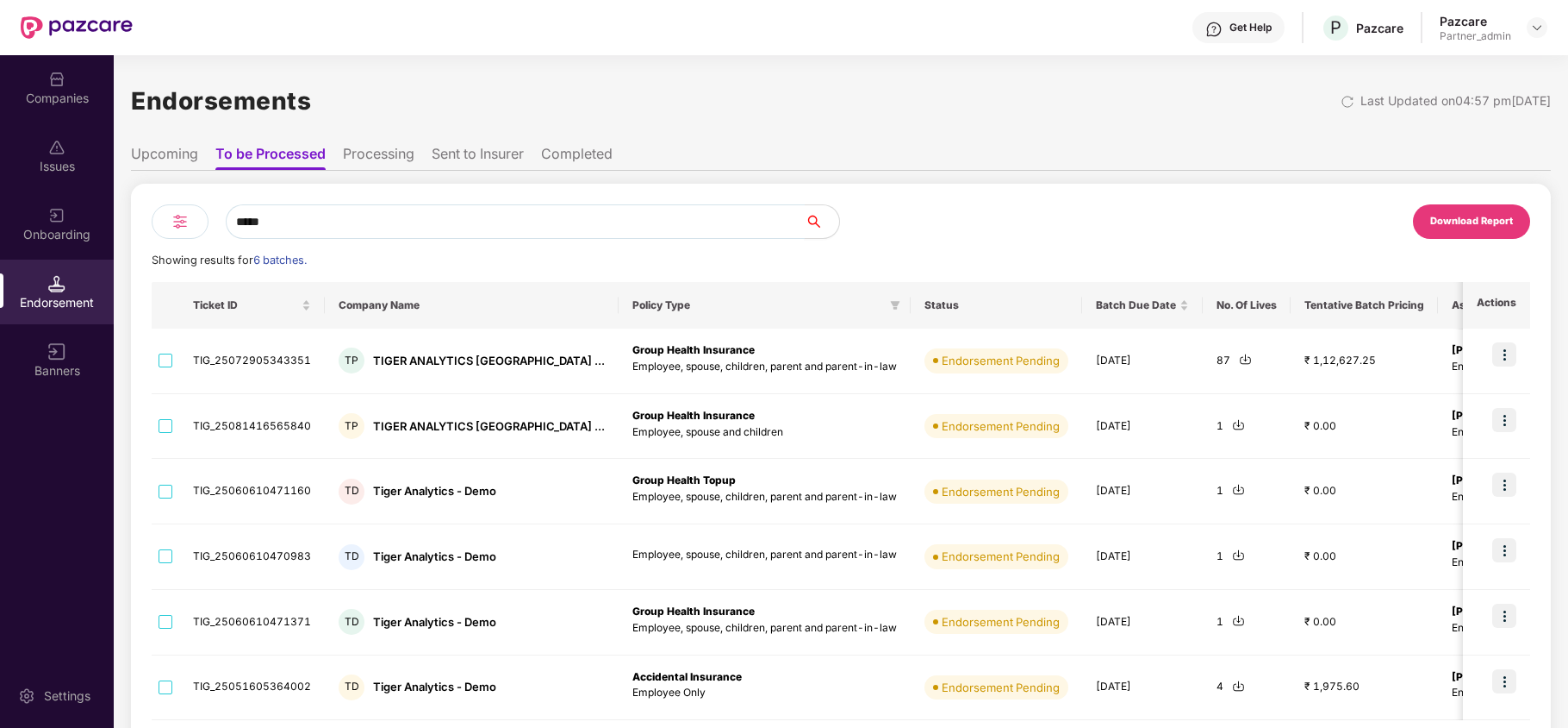
type input "*****"
click at [190, 222] on div at bounding box center [181, 222] width 57 height 35
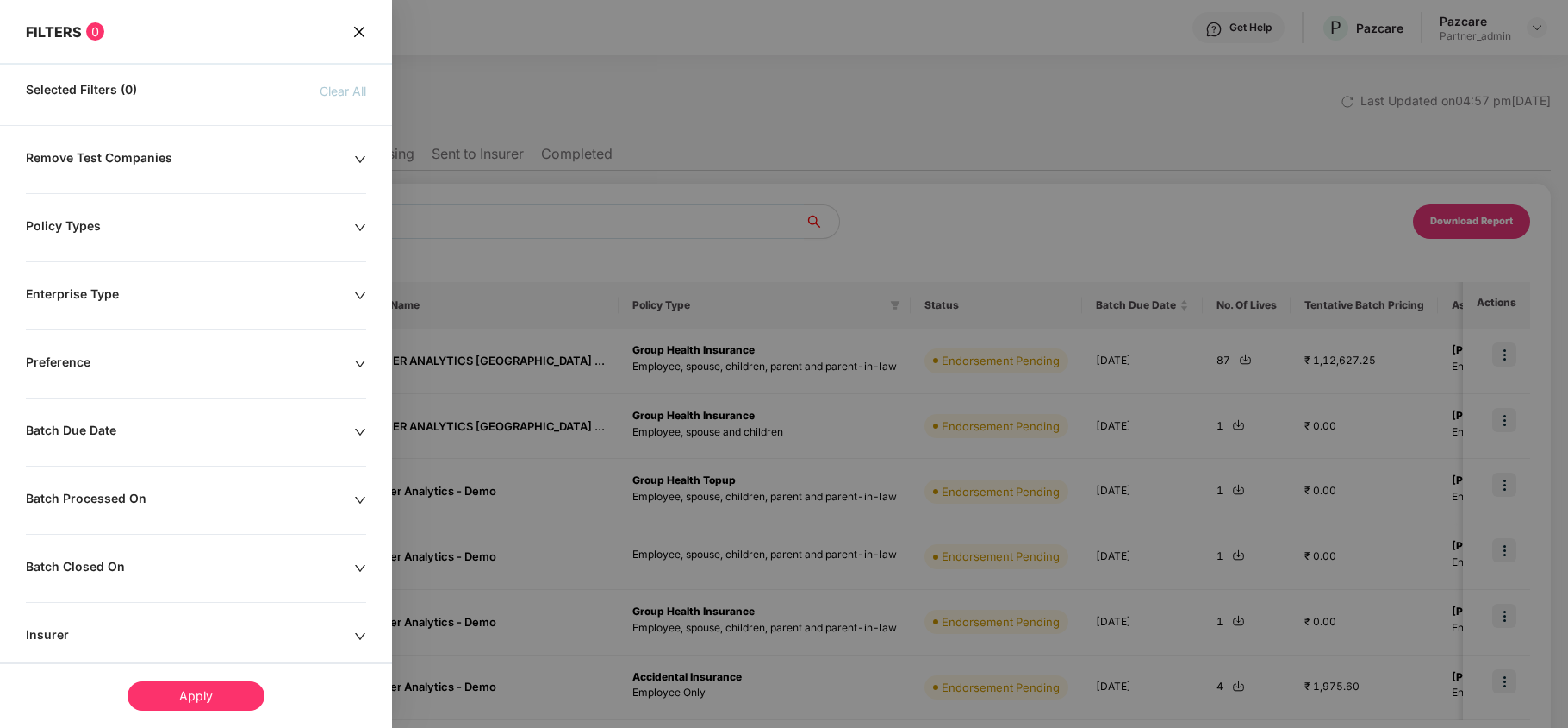
click at [105, 226] on div "Policy Types" at bounding box center [190, 228] width 328 height 19
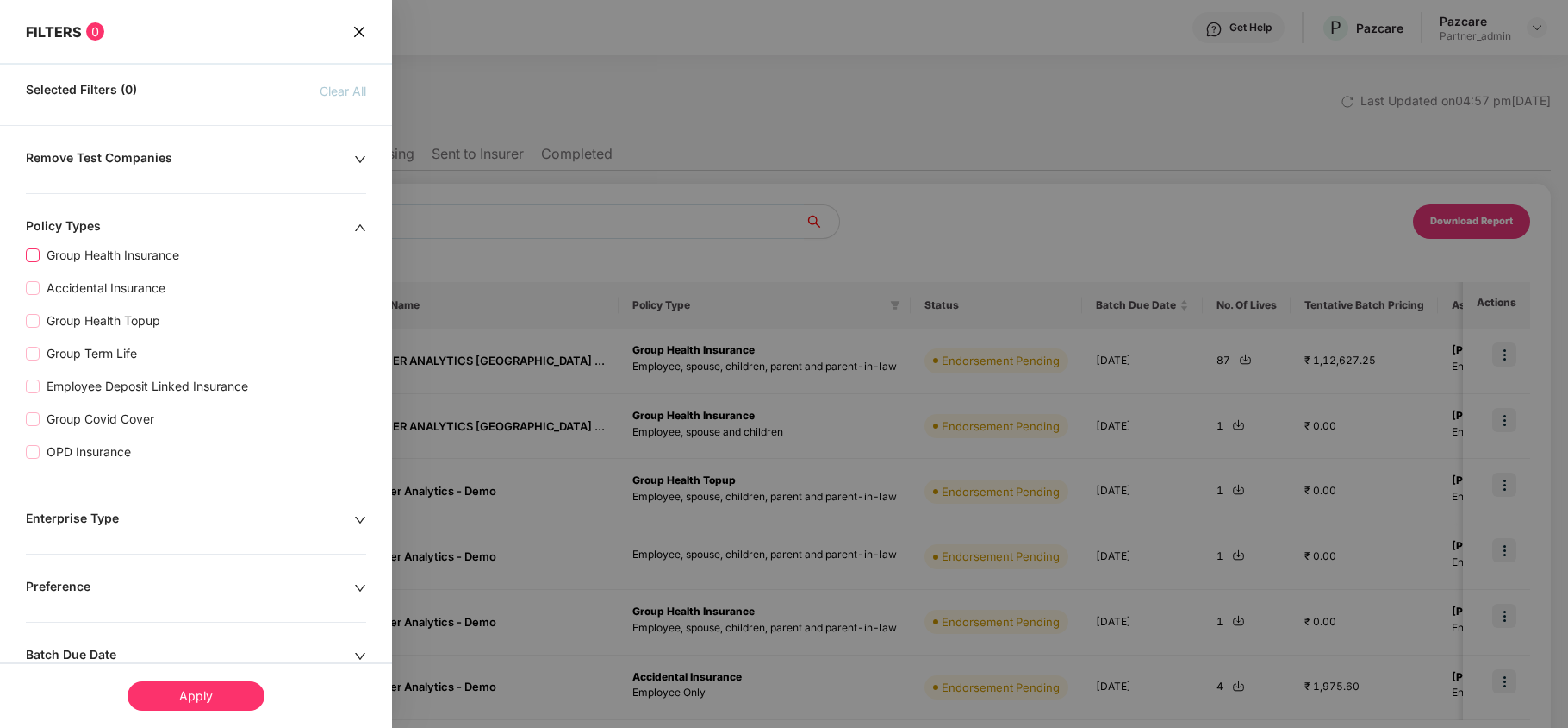
click at [160, 261] on span "Group Health Insurance" at bounding box center [113, 255] width 147 height 19
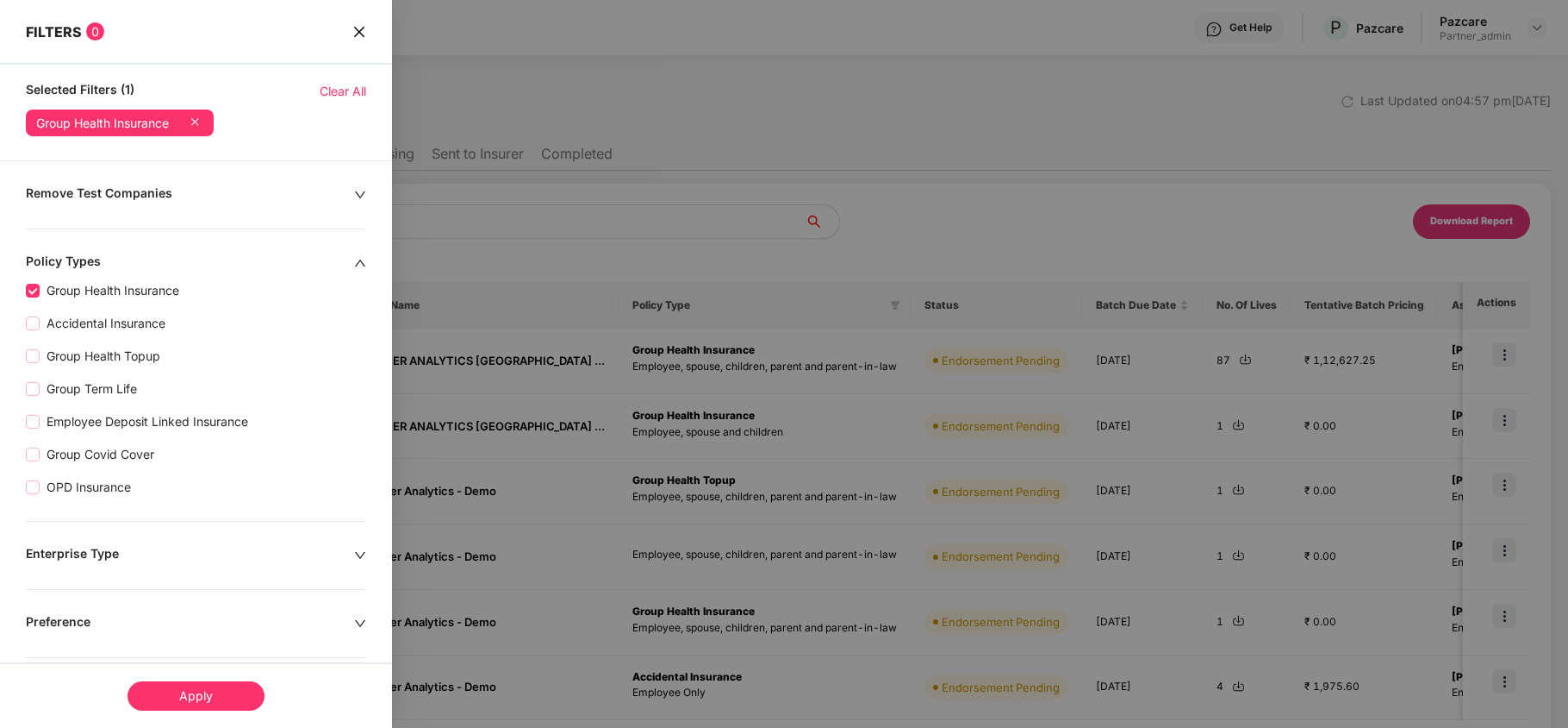
click at [204, 695] on div "Apply" at bounding box center [196, 696] width 137 height 30
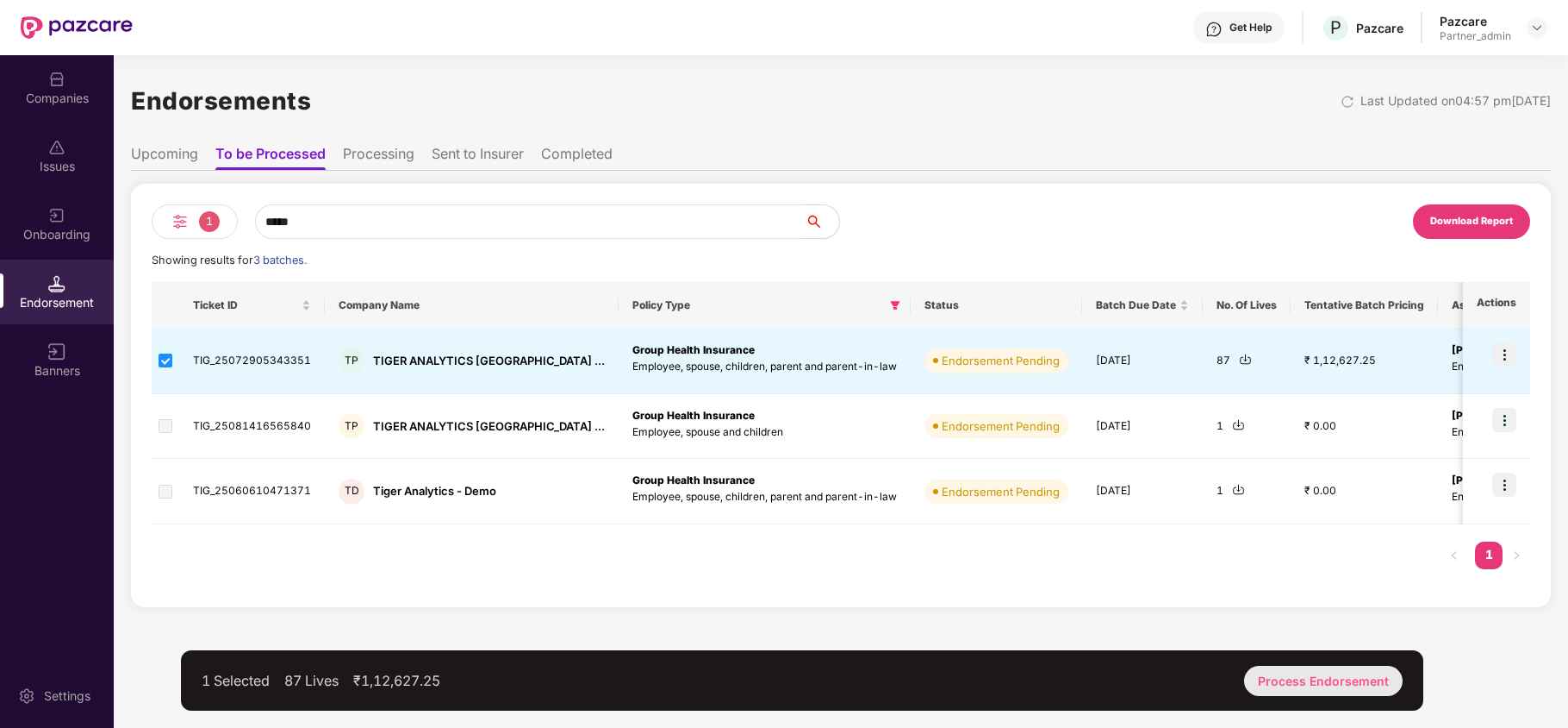
click at [1324, 678] on div "Process Endorsement" at bounding box center [1323, 680] width 159 height 30
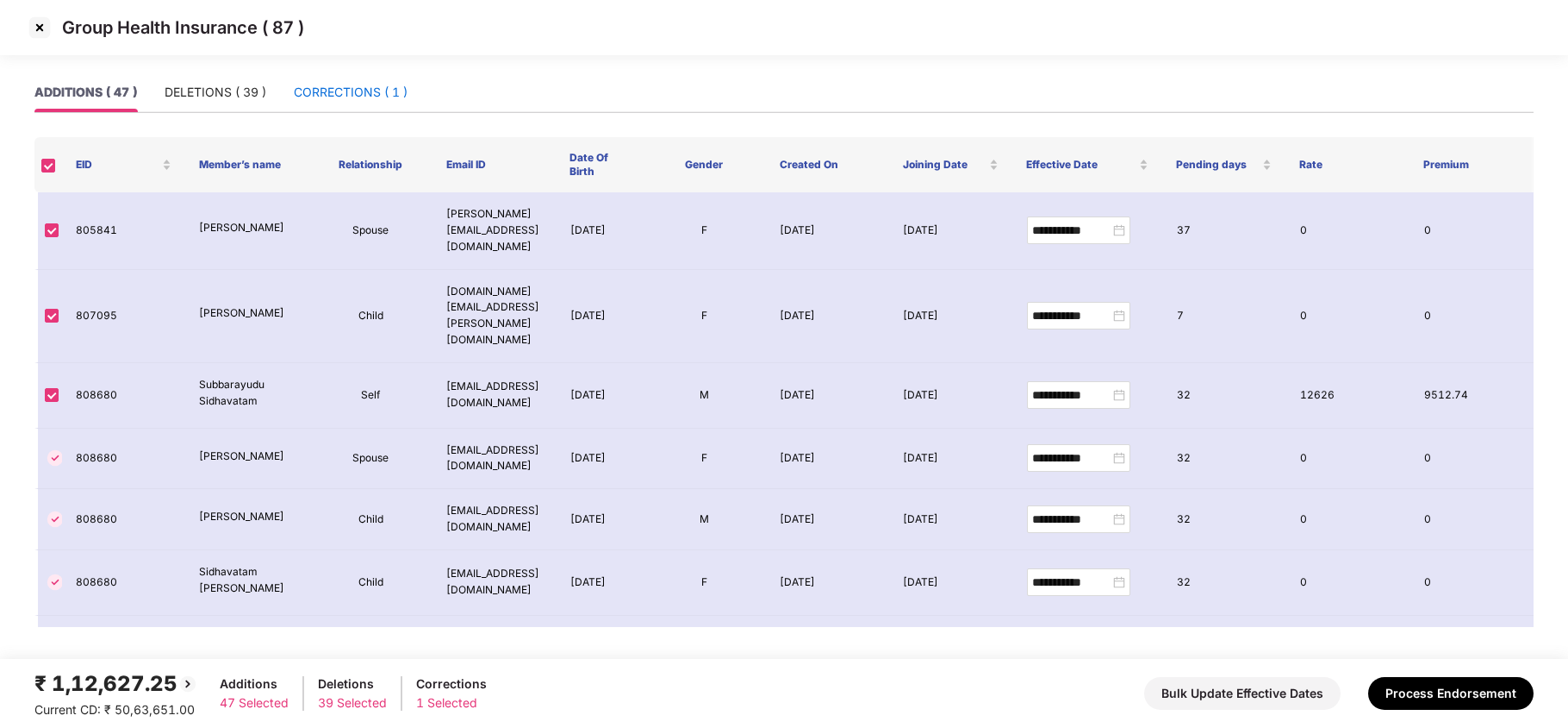
click at [377, 91] on div "CORRECTIONS ( 1 )" at bounding box center [350, 92] width 114 height 19
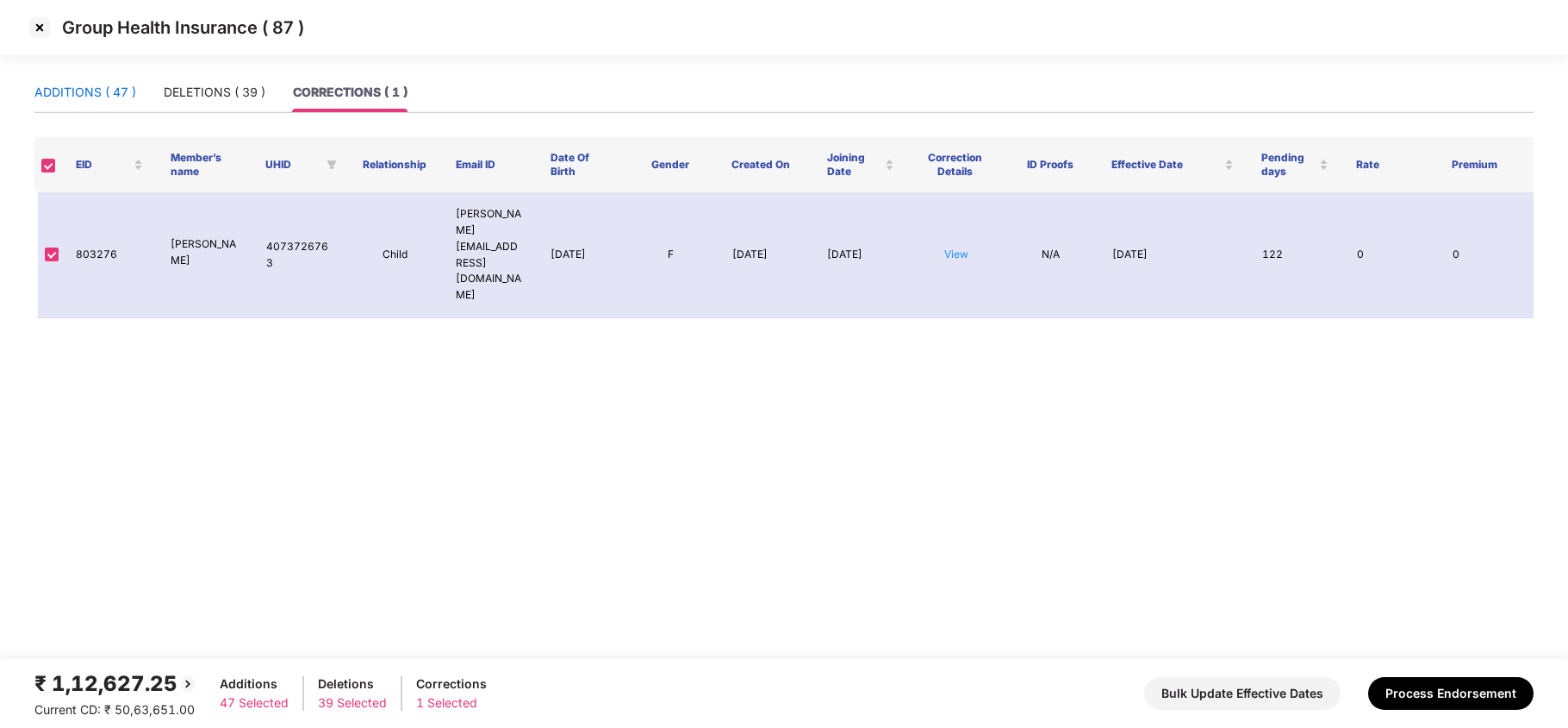
click at [103, 86] on div "ADDITIONS ( 47 )" at bounding box center [85, 92] width 102 height 19
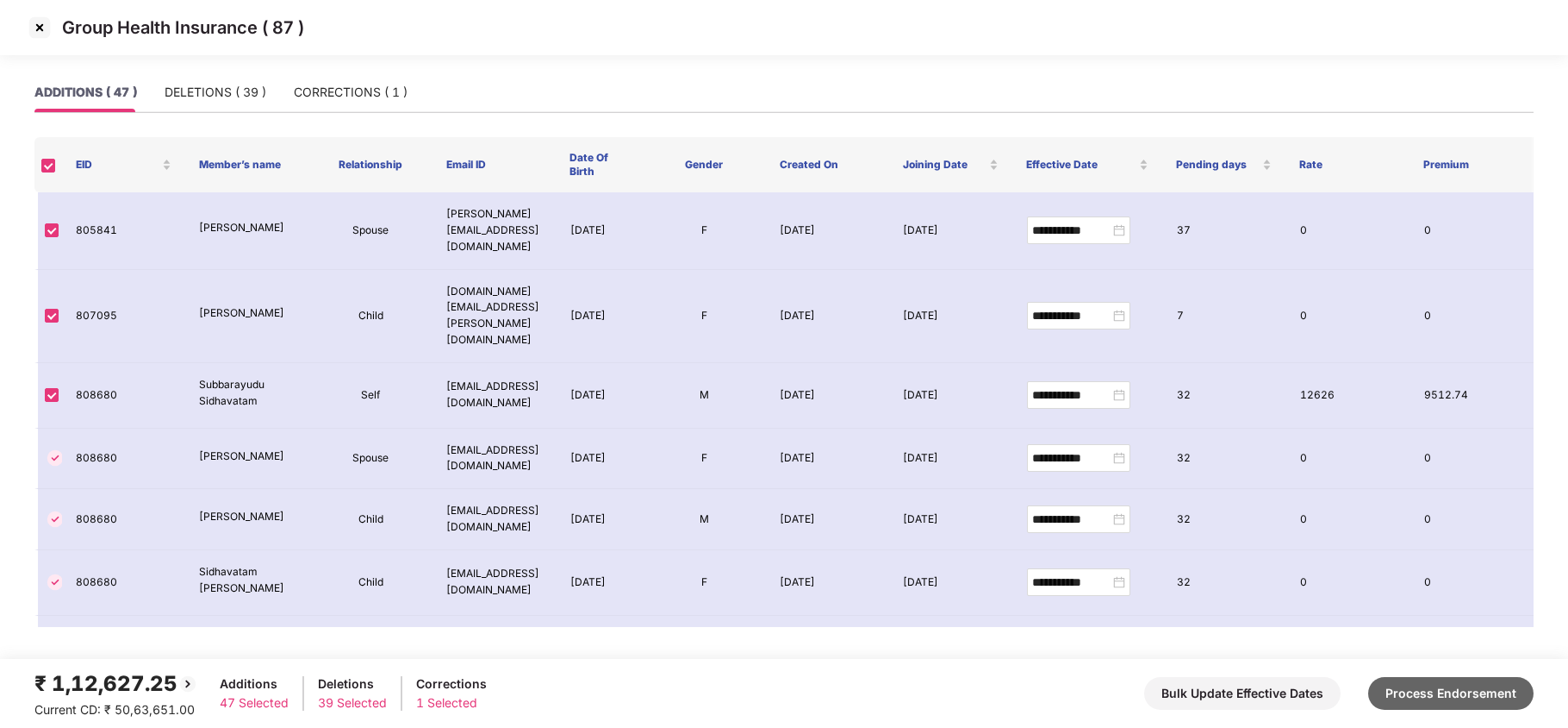
click at [1455, 686] on button "Process Endorsement" at bounding box center [1451, 693] width 166 height 33
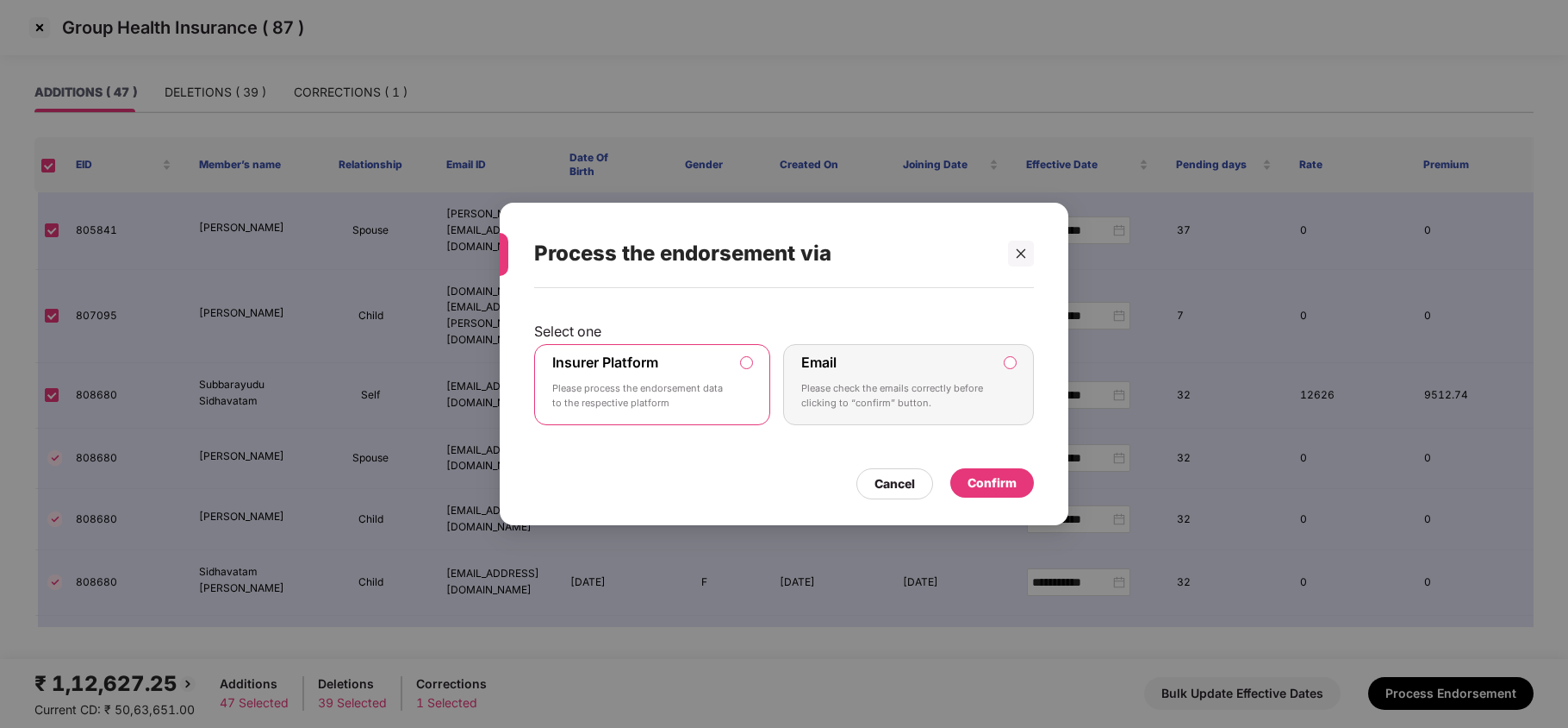
click at [693, 374] on div "Insurer Platform Please process the endorsement data to the respective platform" at bounding box center [640, 384] width 175 height 62
click at [1000, 478] on div "Confirm" at bounding box center [992, 483] width 49 height 19
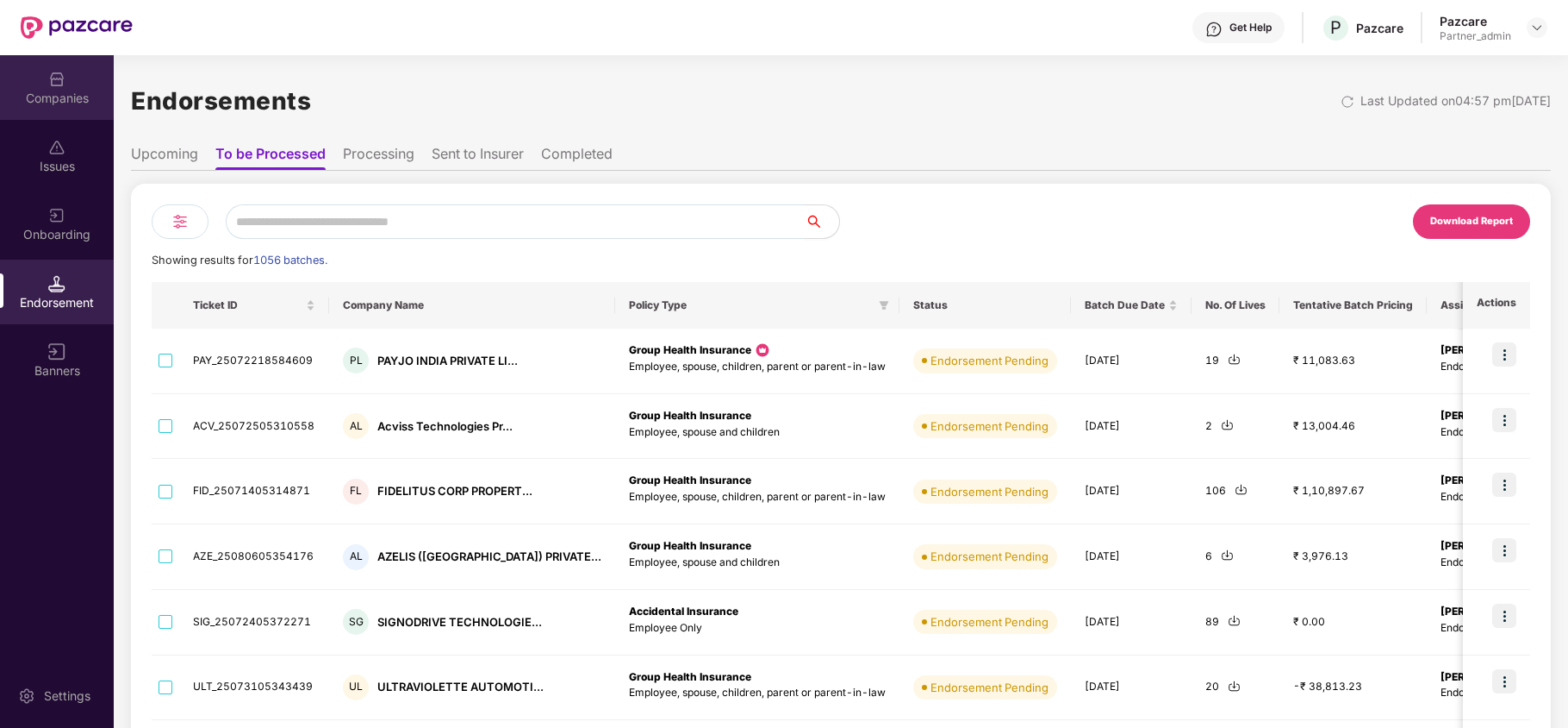
click at [67, 86] on div "Companies" at bounding box center [56, 88] width 114 height 64
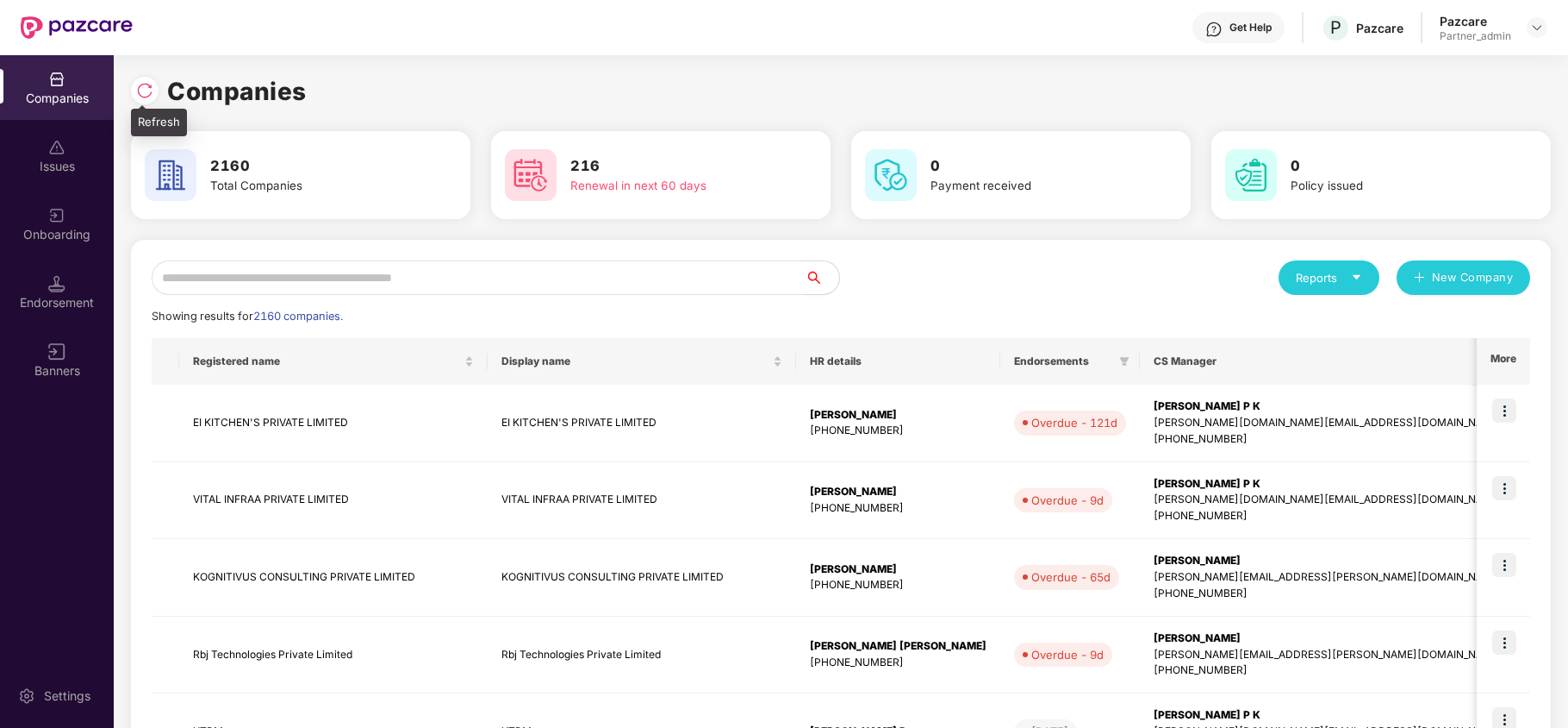
click at [147, 97] on img at bounding box center [145, 90] width 17 height 17
